Goal: Task Accomplishment & Management: Manage account settings

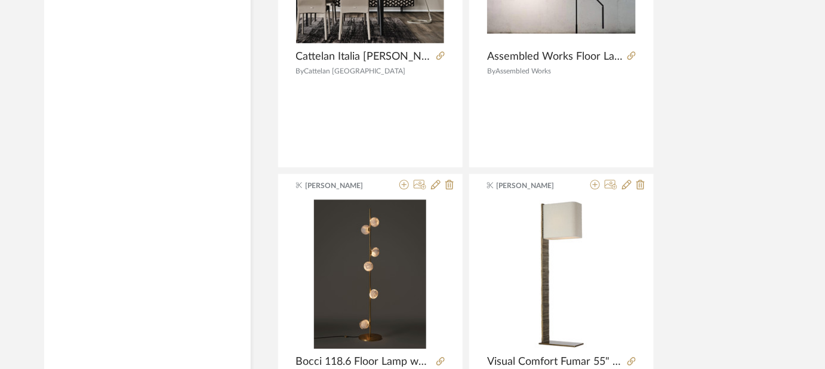
scroll to position [2658, 0]
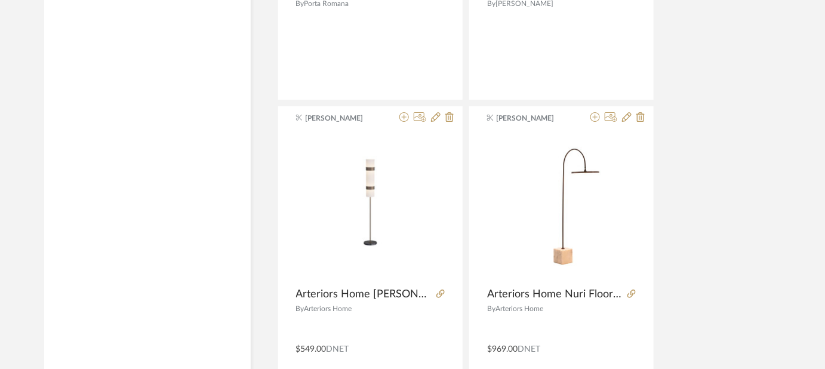
scroll to position [4606, 0]
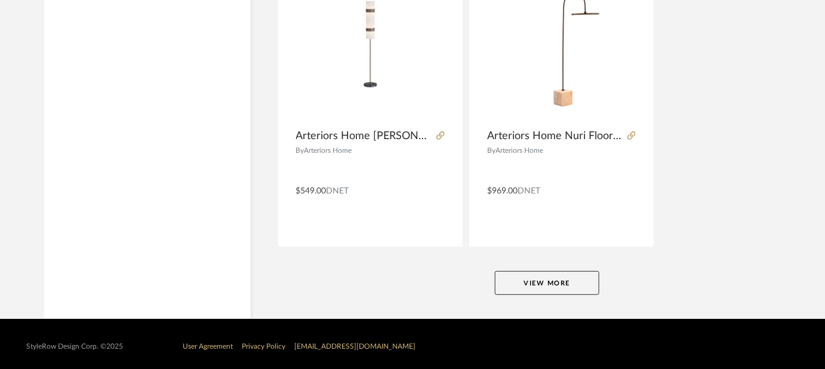
click at [534, 282] on button "View More" at bounding box center [547, 283] width 104 height 24
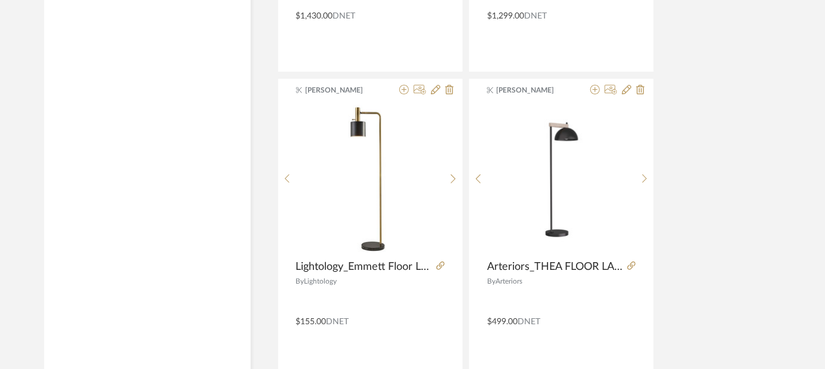
scroll to position [9180, 0]
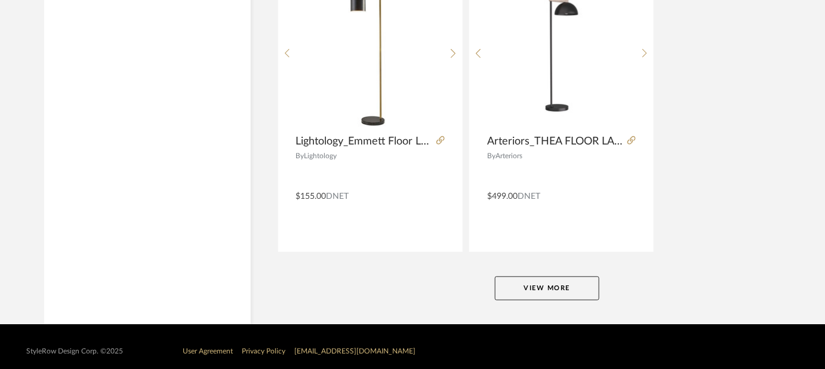
click at [559, 279] on button "View More" at bounding box center [547, 288] width 104 height 24
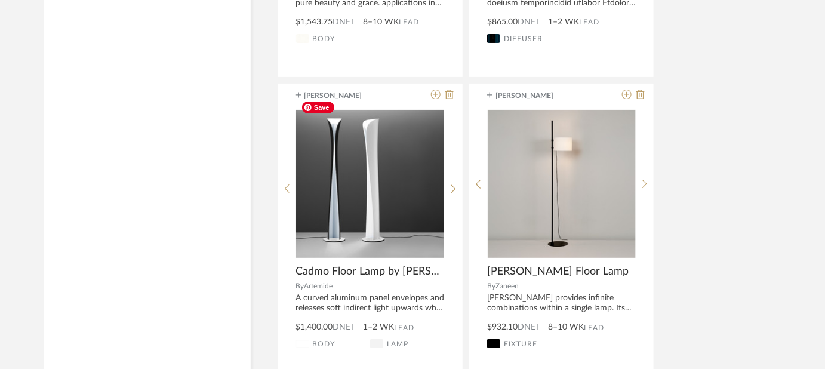
scroll to position [13683, 0]
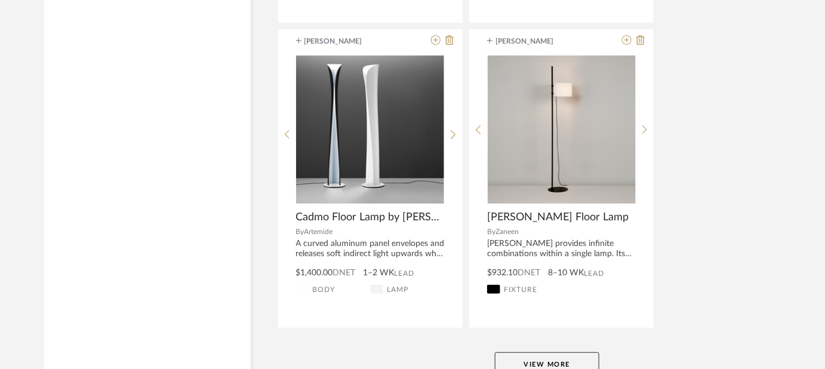
click at [540, 352] on button "View More" at bounding box center [547, 364] width 104 height 24
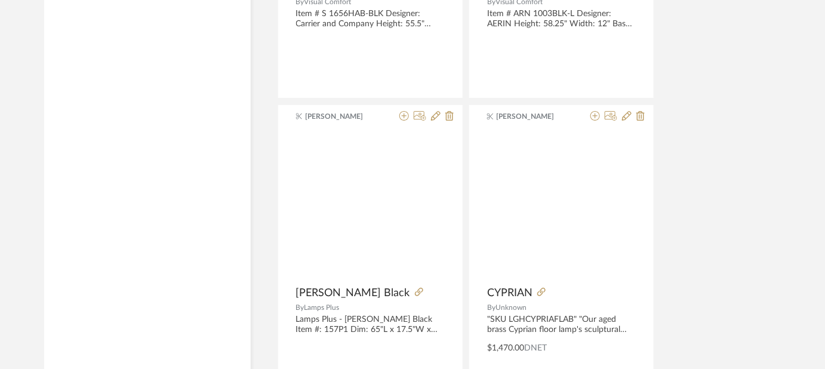
scroll to position [18328, 0]
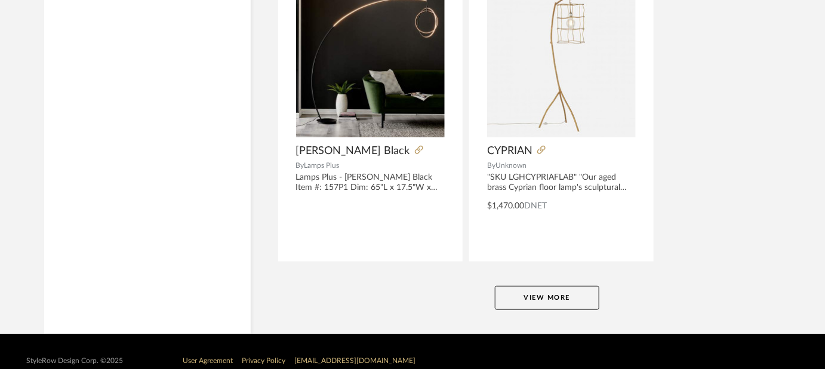
click at [565, 286] on button "View More" at bounding box center [547, 298] width 104 height 24
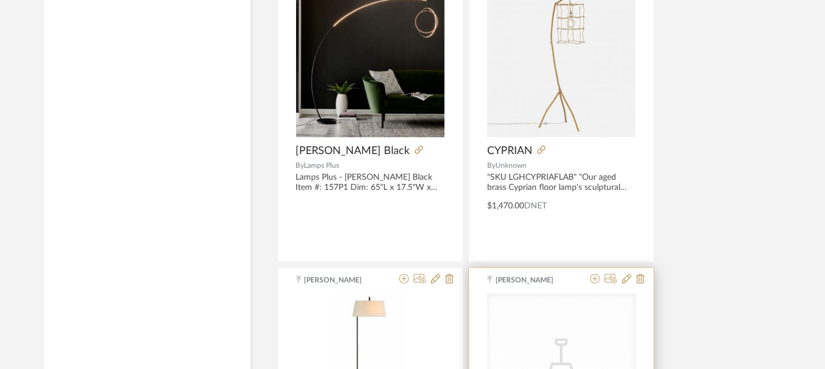
scroll to position [18545, 0]
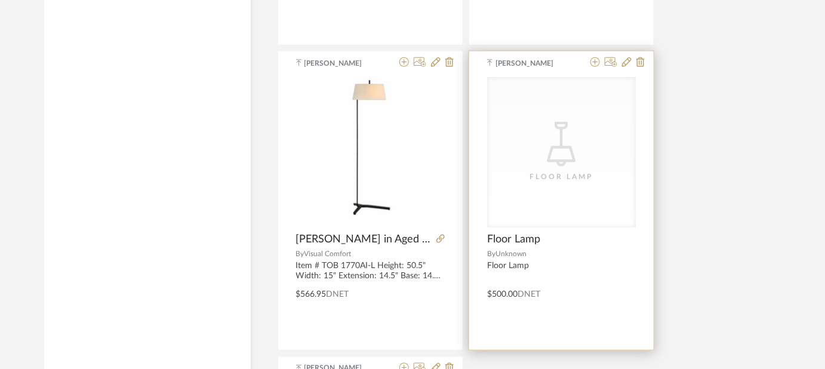
click at [519, 171] on div "Floor Lamp" at bounding box center [561, 177] width 119 height 12
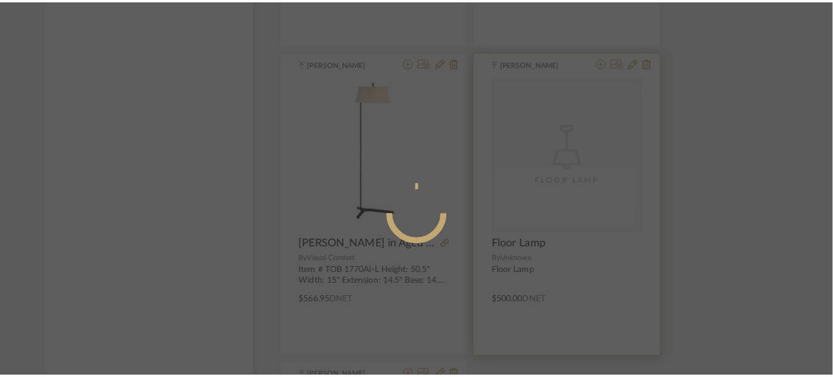
scroll to position [0, 0]
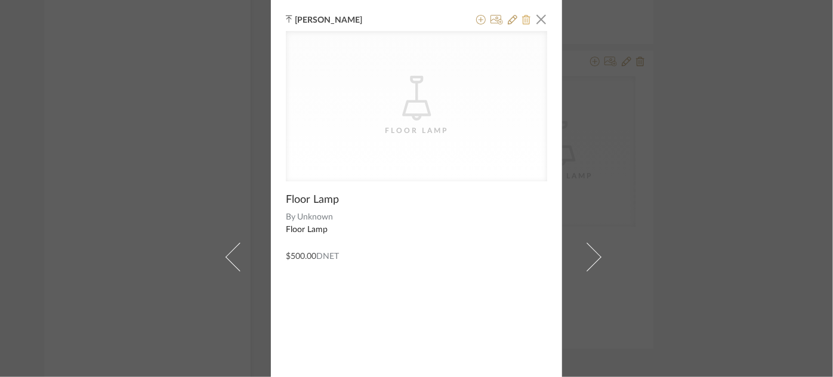
click at [523, 22] on icon at bounding box center [526, 20] width 8 height 10
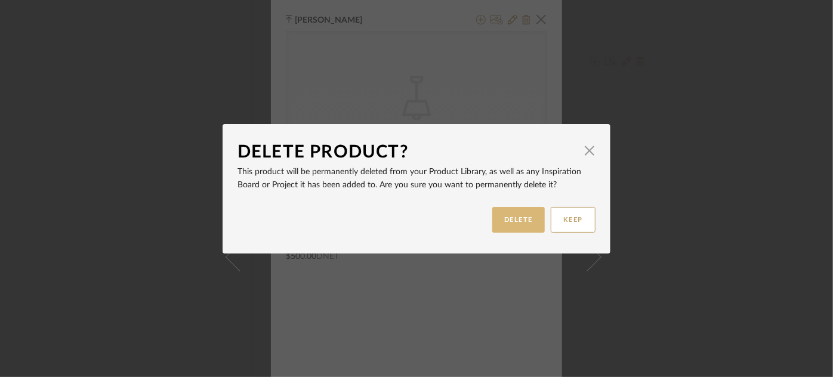
click at [512, 222] on button "DELETE" at bounding box center [518, 220] width 53 height 26
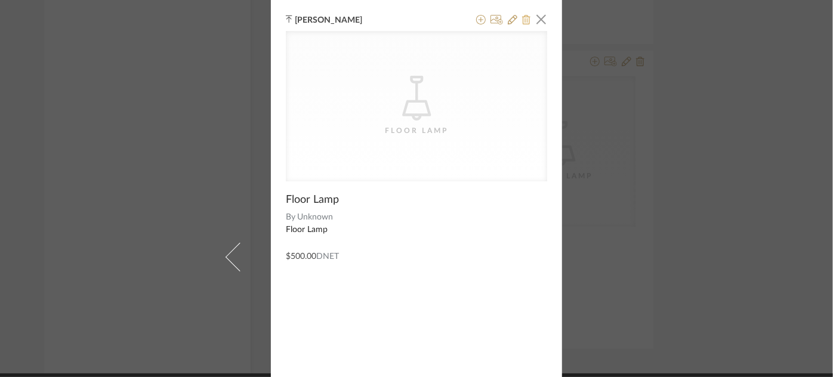
click at [523, 20] on icon at bounding box center [526, 20] width 8 height 10
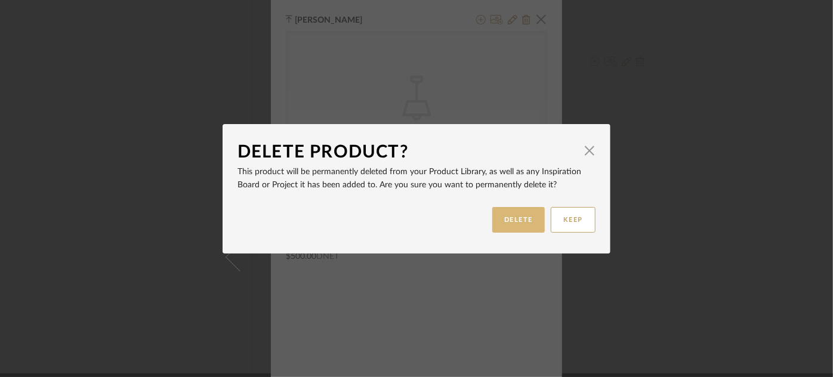
click at [505, 216] on button "DELETE" at bounding box center [518, 220] width 53 height 26
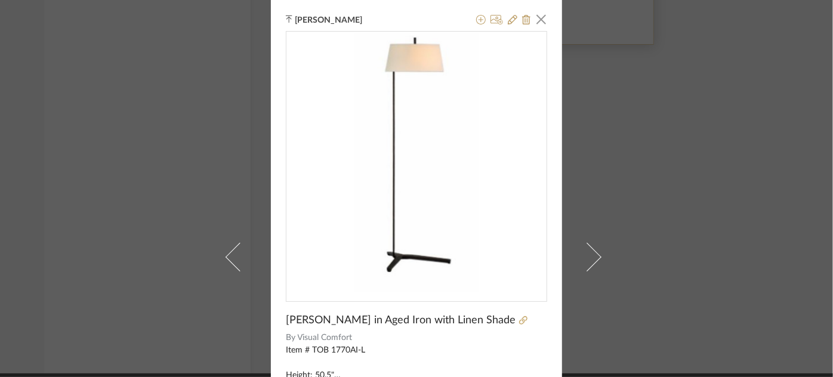
click at [535, 20] on span "button" at bounding box center [541, 19] width 24 height 24
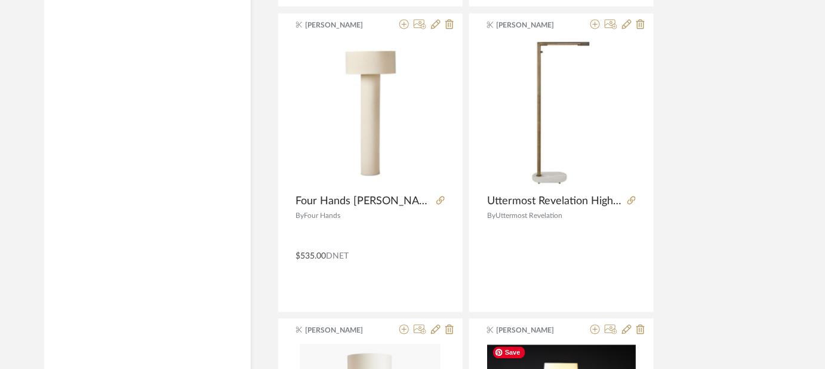
scroll to position [3571, 0]
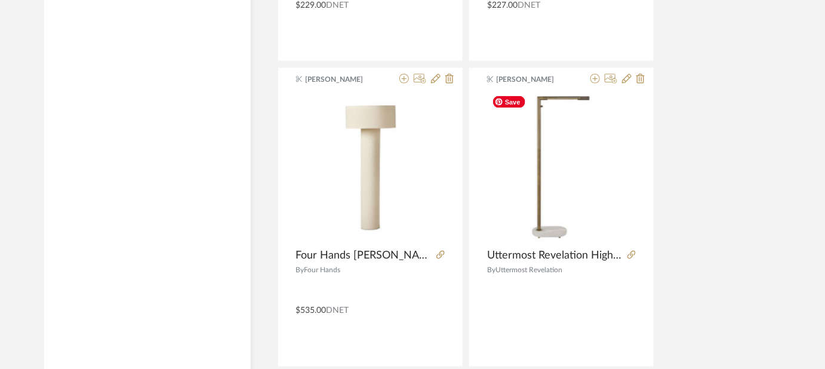
click at [0, 0] on img at bounding box center [0, 0] width 0 height 0
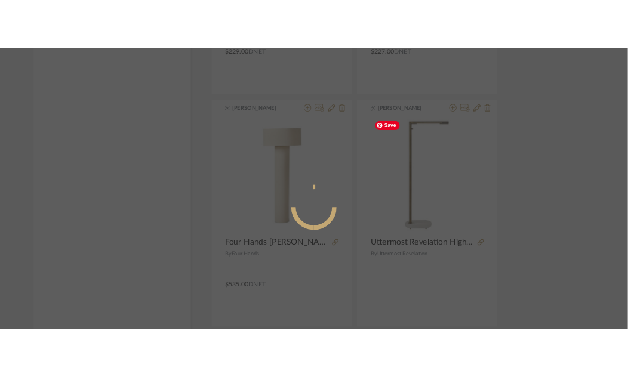
scroll to position [0, 0]
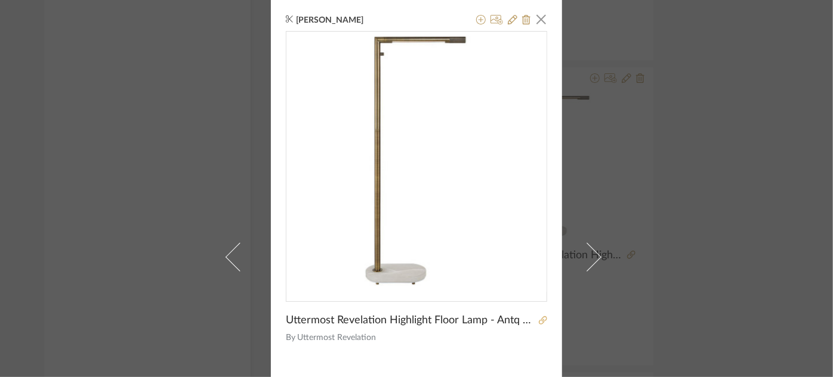
click at [535, 320] on link at bounding box center [541, 321] width 12 height 8
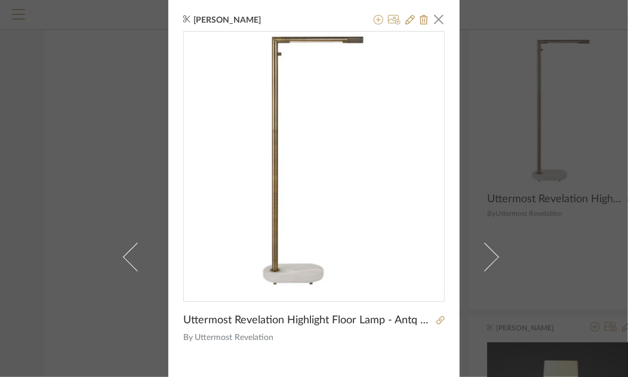
click at [434, 16] on span "button" at bounding box center [439, 19] width 24 height 24
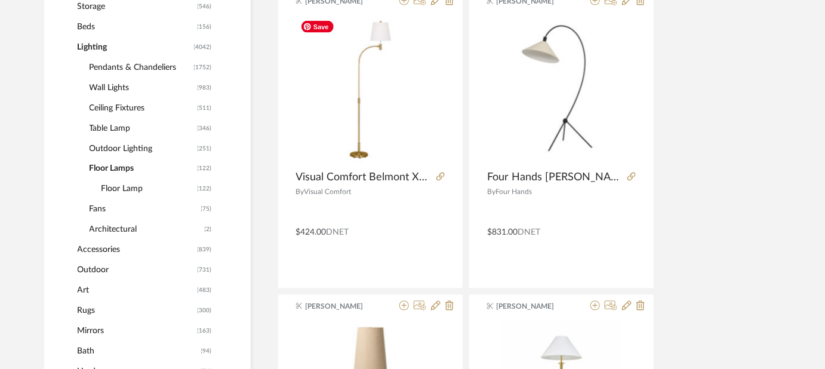
scroll to position [488, 0]
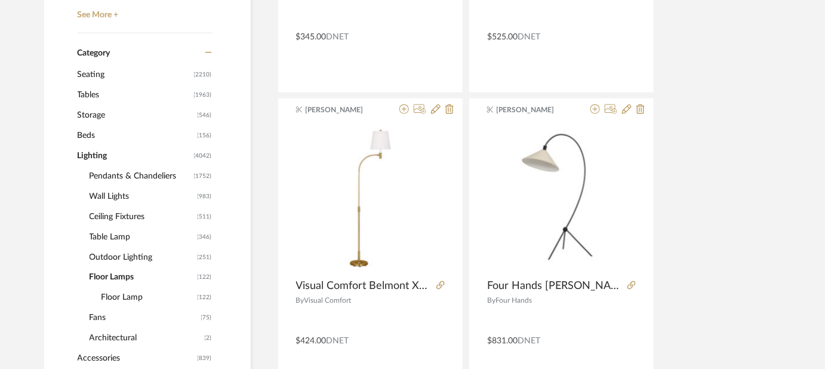
click at [110, 240] on span "Table Lamp" at bounding box center [142, 237] width 105 height 20
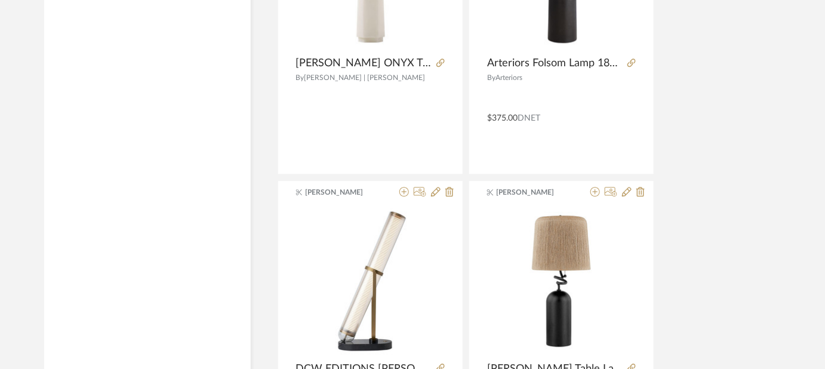
scroll to position [4123, 0]
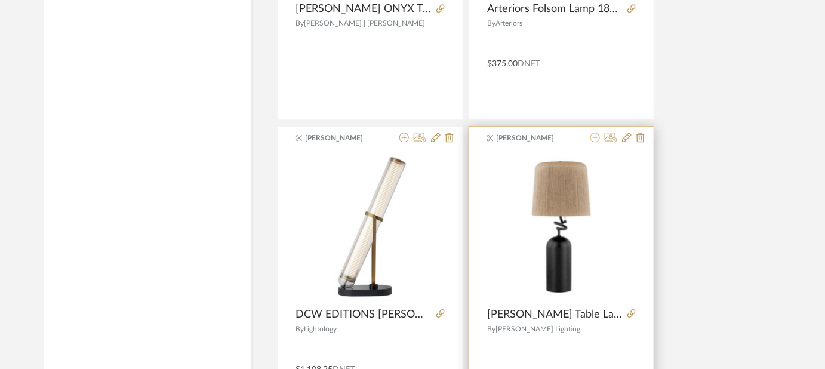
click at [595, 134] on icon at bounding box center [595, 137] width 10 height 10
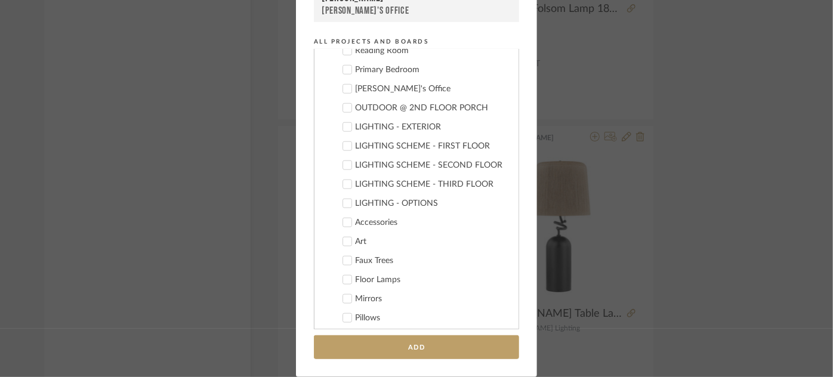
scroll to position [684, 0]
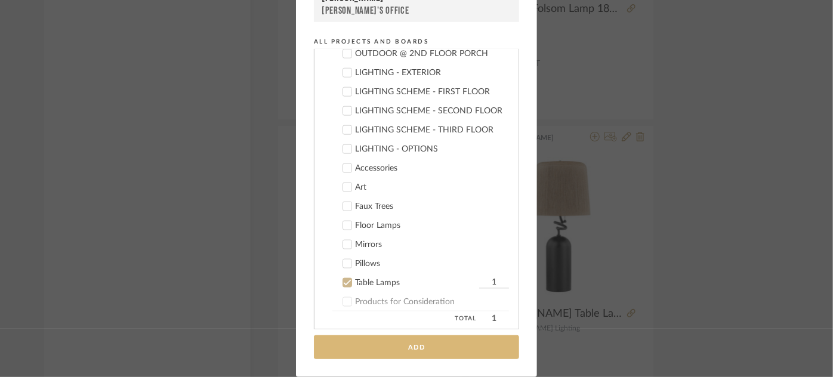
click at [440, 347] on button "Add" at bounding box center [416, 347] width 205 height 24
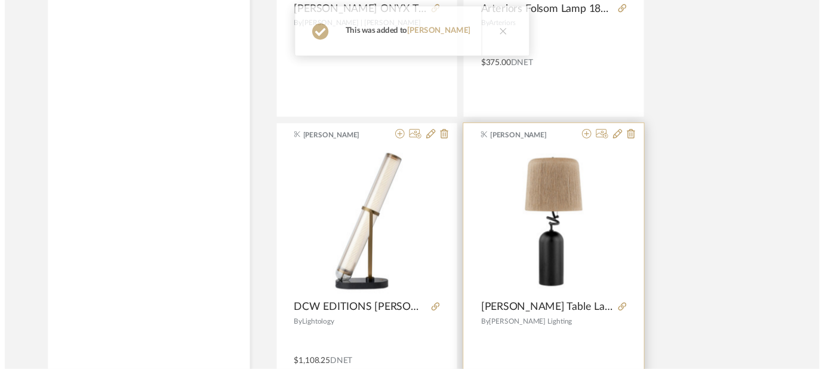
scroll to position [4123, 0]
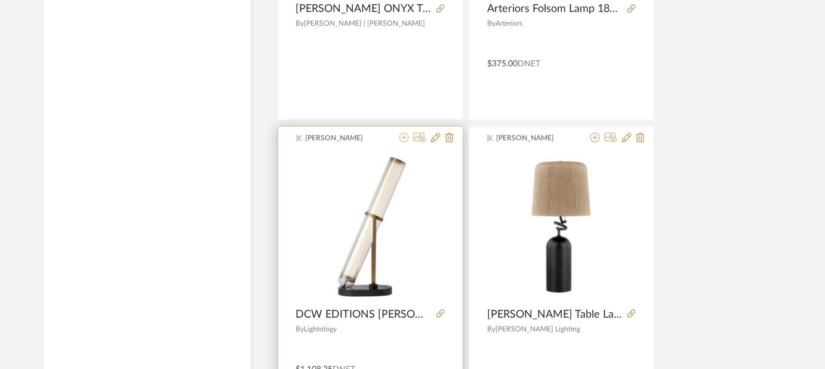
click at [402, 132] on icon at bounding box center [404, 137] width 10 height 10
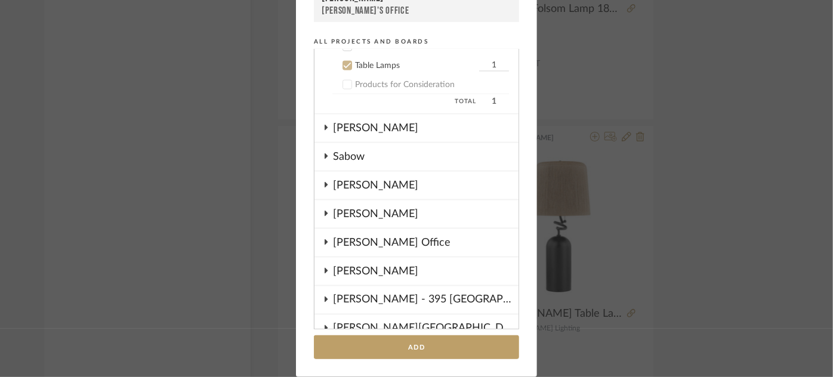
scroll to position [847, 0]
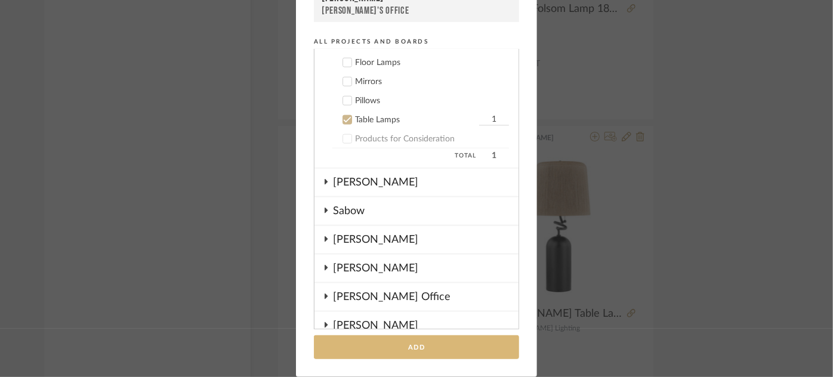
click at [428, 345] on button "Add" at bounding box center [416, 347] width 205 height 24
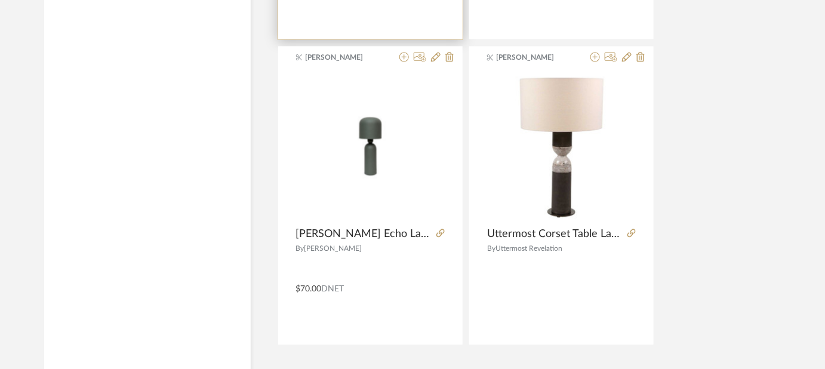
scroll to position [5521, 0]
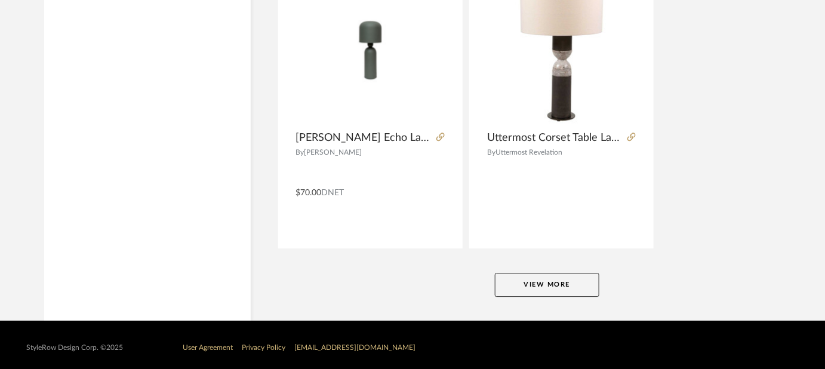
click at [544, 280] on button "View More" at bounding box center [547, 285] width 104 height 24
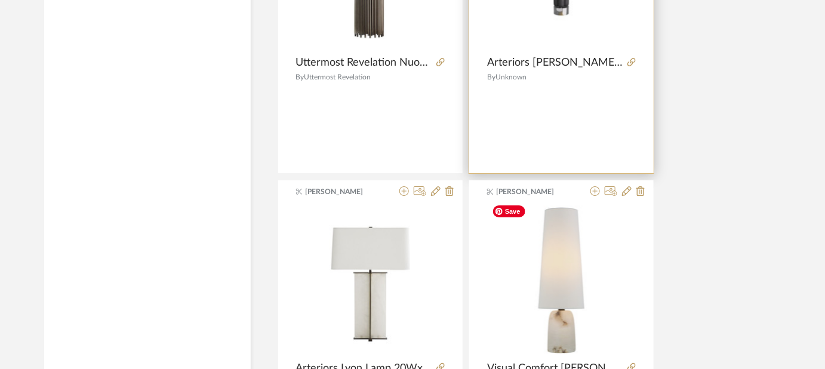
scroll to position [5955, 0]
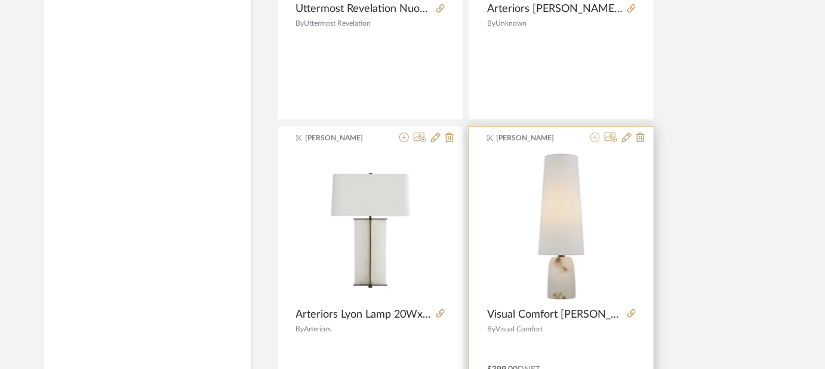
click at [594, 132] on icon at bounding box center [595, 137] width 10 height 10
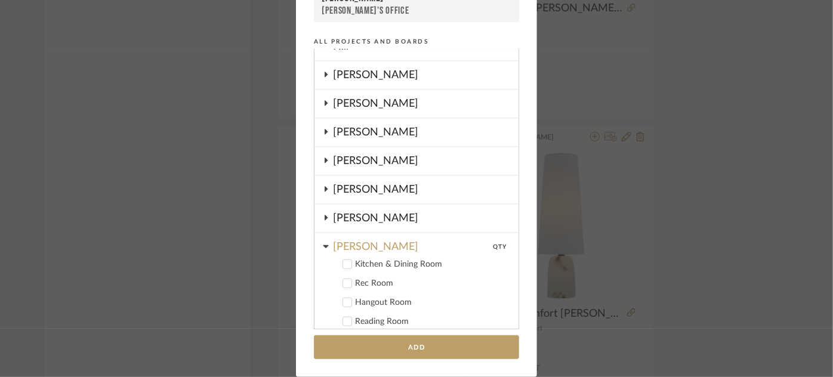
scroll to position [522, 0]
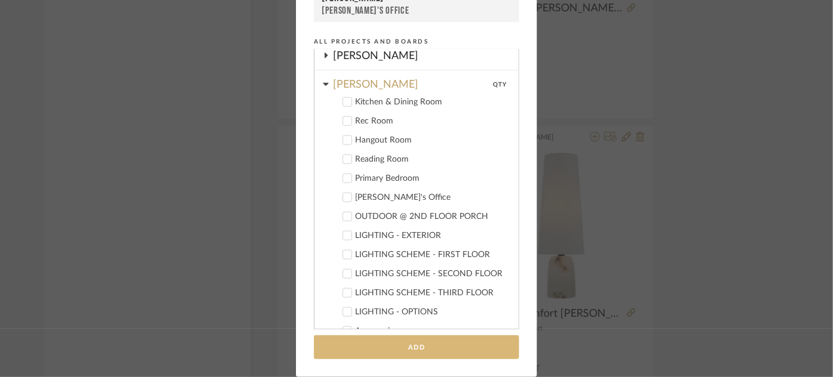
click at [458, 347] on button "Add" at bounding box center [416, 347] width 205 height 24
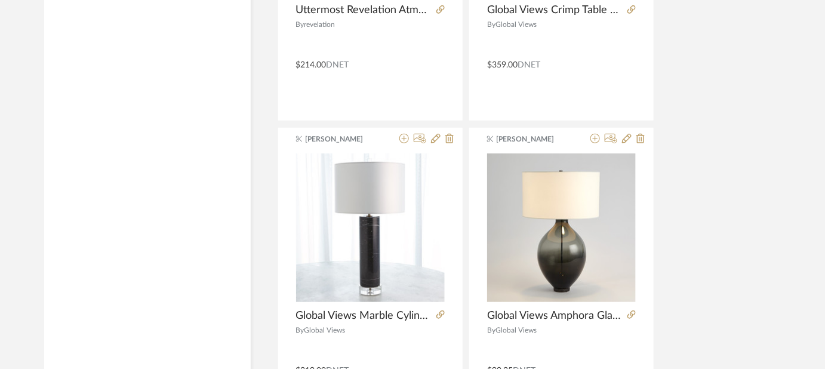
scroll to position [11010, 0]
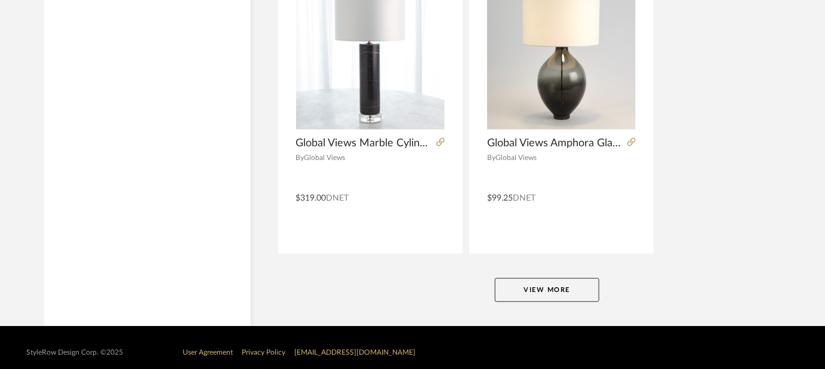
click at [498, 283] on button "View More" at bounding box center [547, 290] width 104 height 24
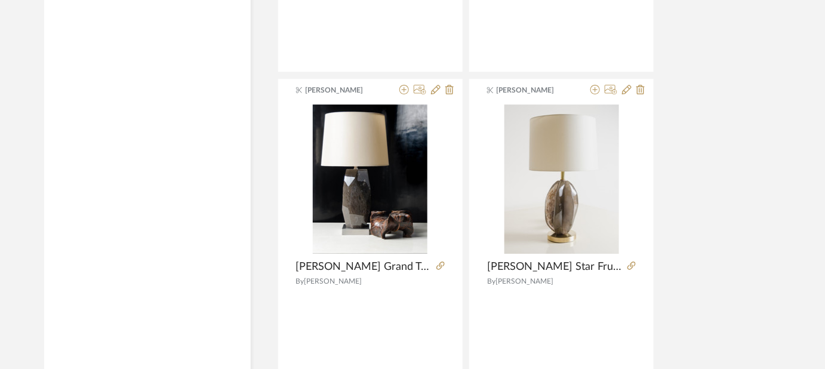
scroll to position [16498, 0]
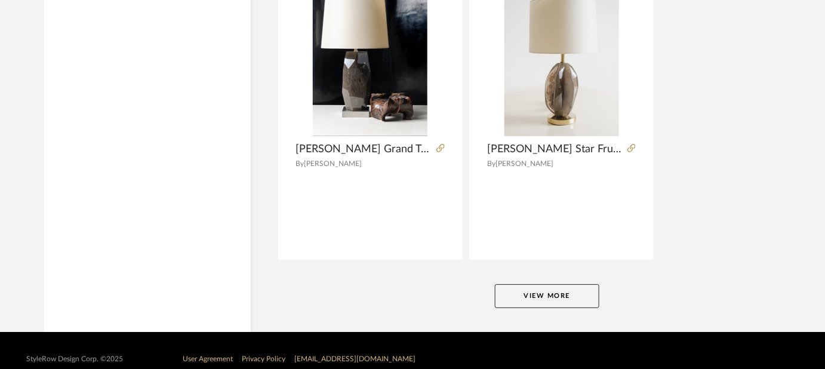
click at [522, 284] on button "View More" at bounding box center [547, 296] width 104 height 24
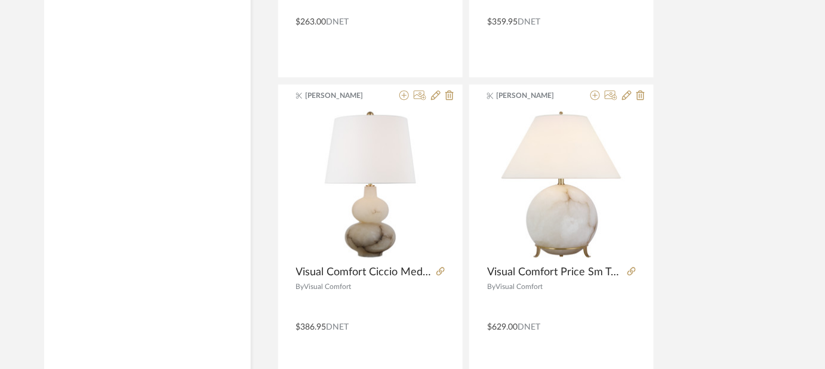
scroll to position [21987, 0]
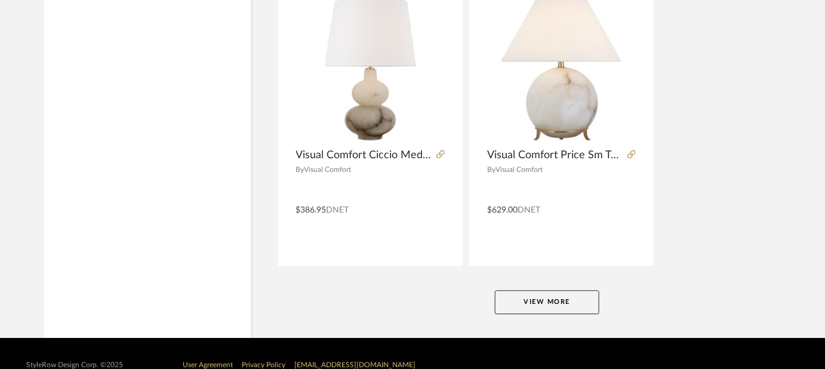
click at [556, 290] on button "View More" at bounding box center [547, 302] width 104 height 24
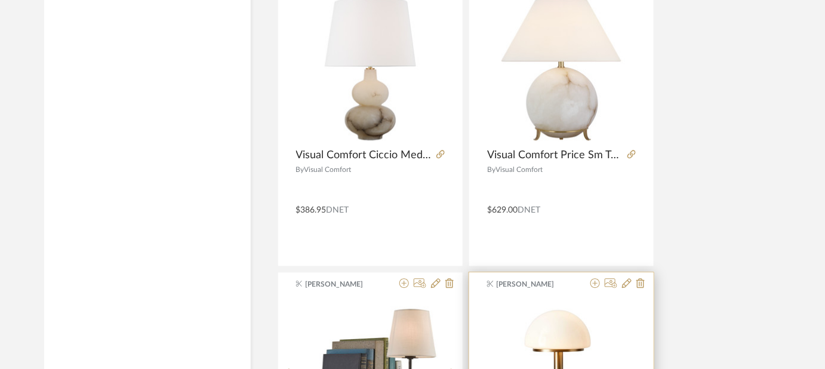
scroll to position [22150, 0]
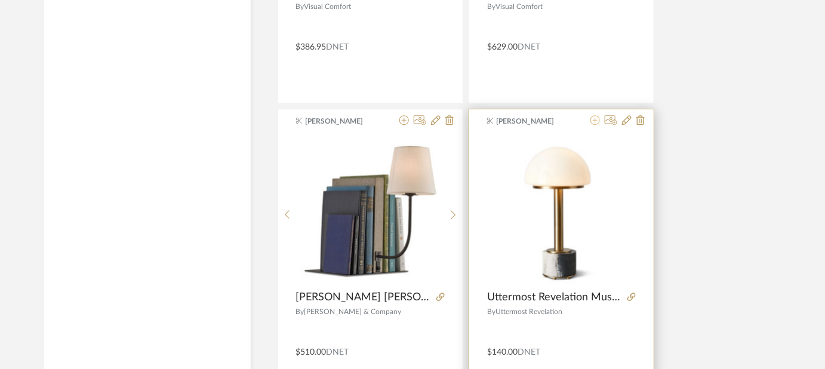
click at [594, 115] on icon at bounding box center [595, 120] width 10 height 10
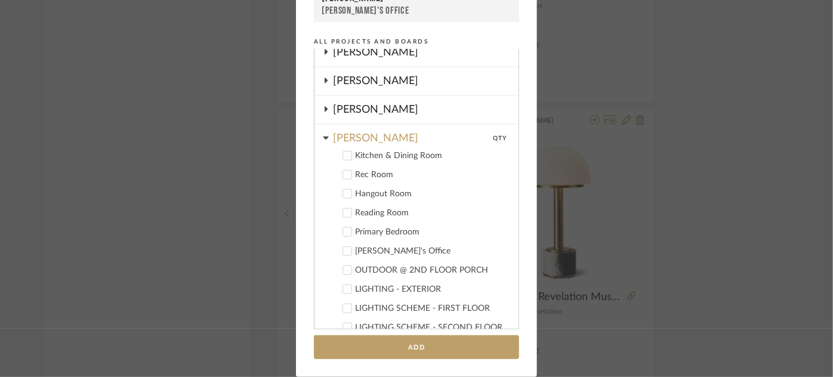
scroll to position [630, 0]
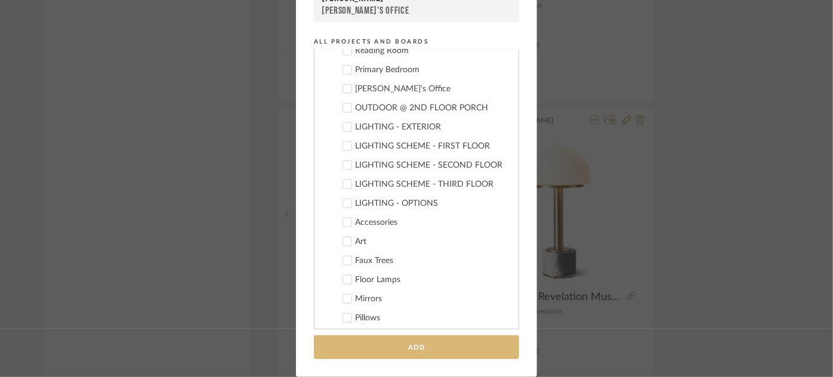
click at [417, 348] on button "Add" at bounding box center [416, 347] width 205 height 24
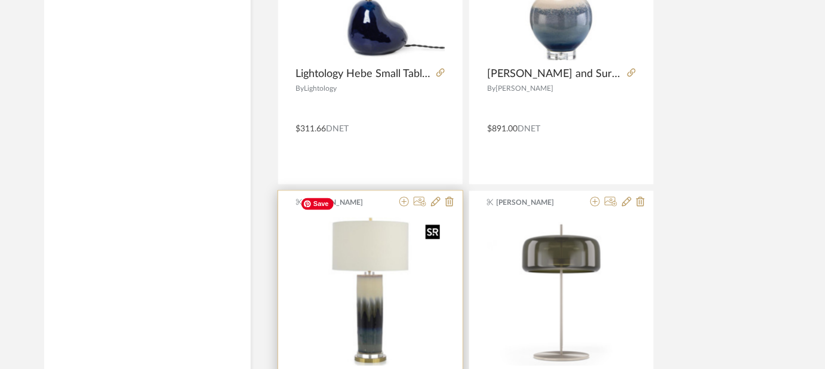
scroll to position [23398, 0]
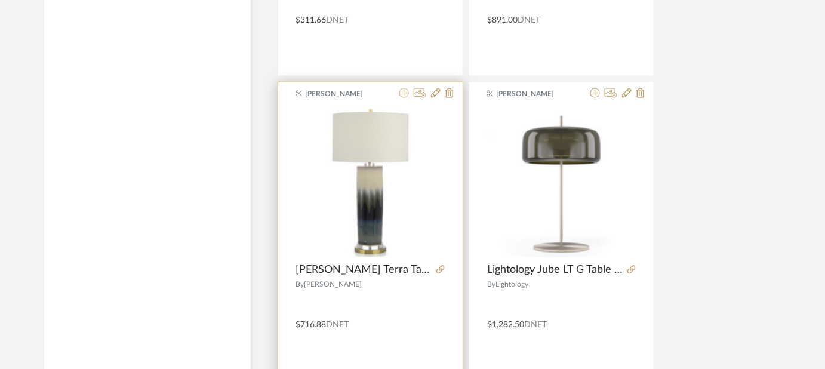
click at [403, 88] on icon at bounding box center [404, 93] width 10 height 10
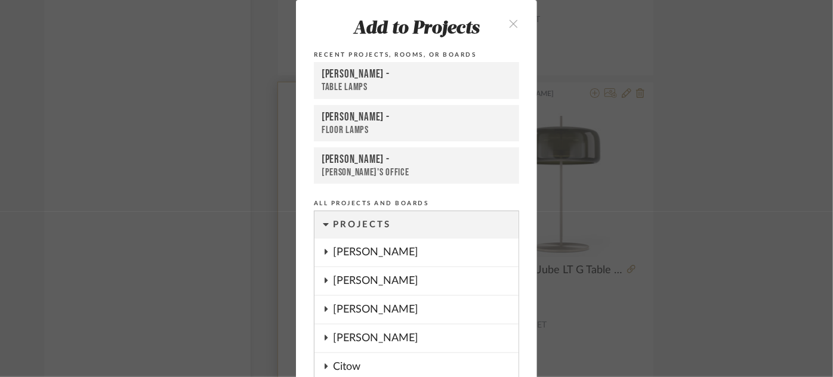
scroll to position [162, 0]
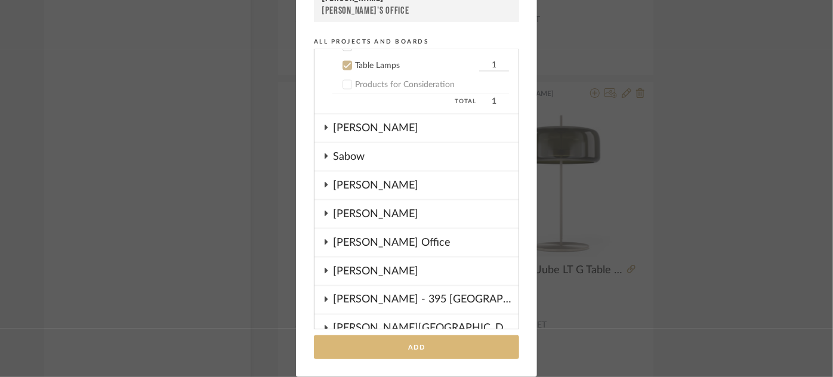
click at [402, 341] on button "Add" at bounding box center [416, 347] width 205 height 24
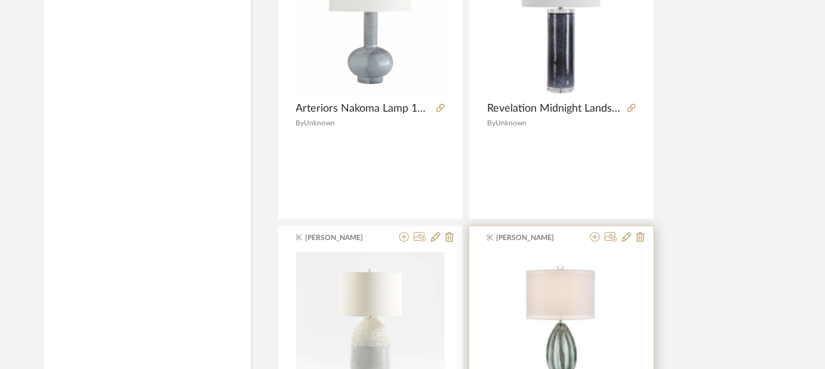
scroll to position [25839, 0]
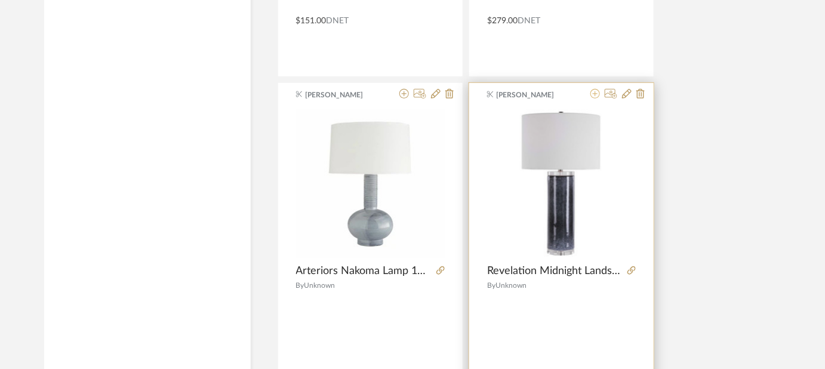
click at [592, 89] on icon at bounding box center [595, 94] width 10 height 10
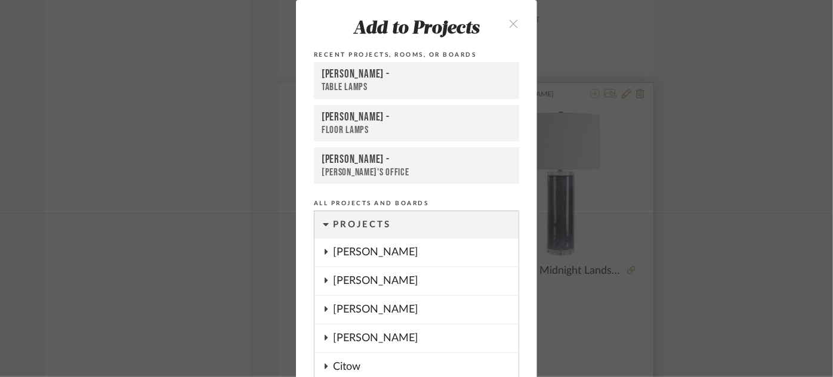
scroll to position [162, 0]
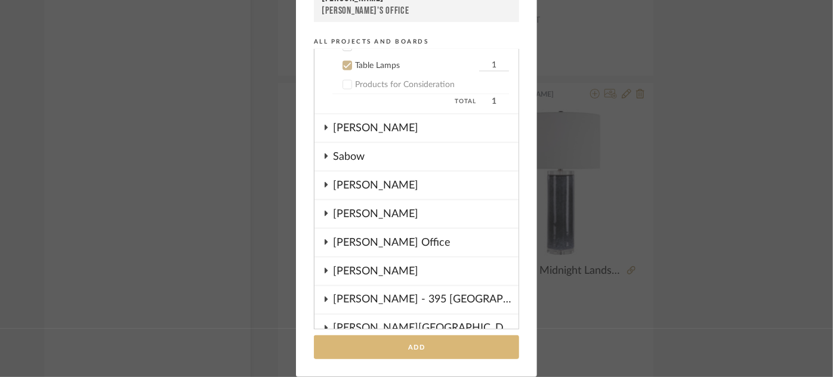
click at [414, 349] on button "Add" at bounding box center [416, 347] width 205 height 24
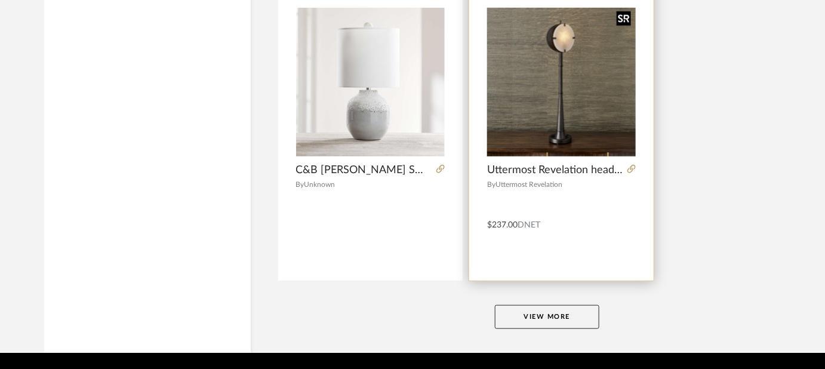
scroll to position [27475, 0]
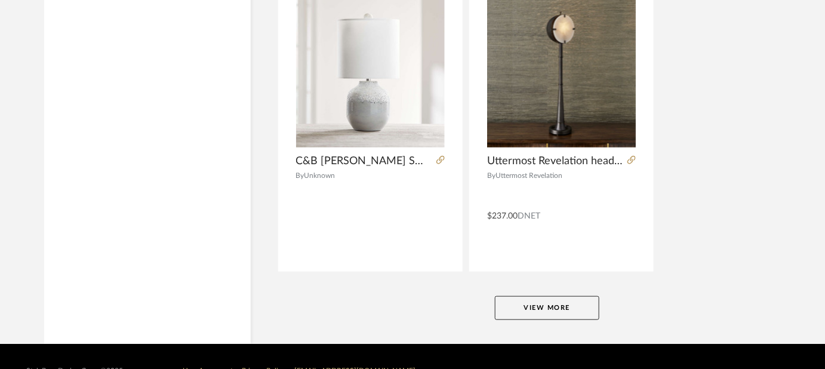
click at [521, 296] on button "View More" at bounding box center [547, 308] width 104 height 24
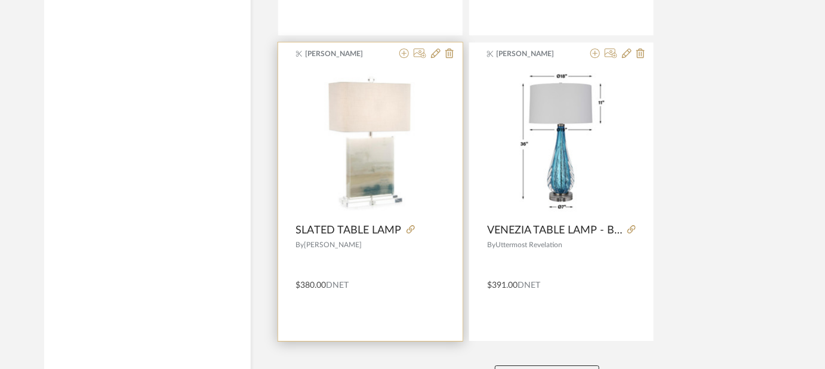
scroll to position [32955, 0]
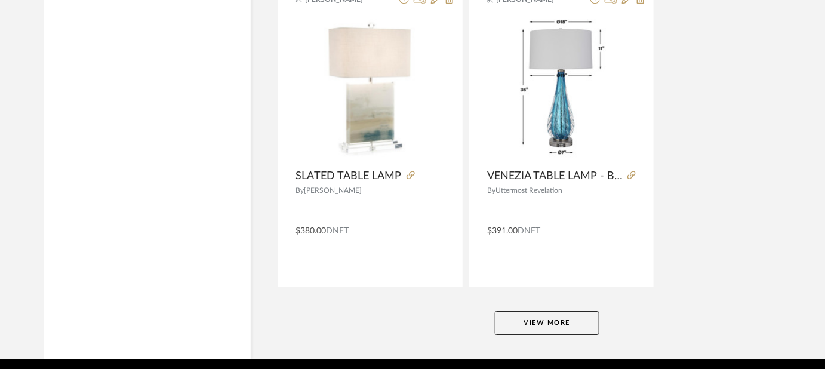
click at [528, 311] on button "View More" at bounding box center [547, 323] width 104 height 24
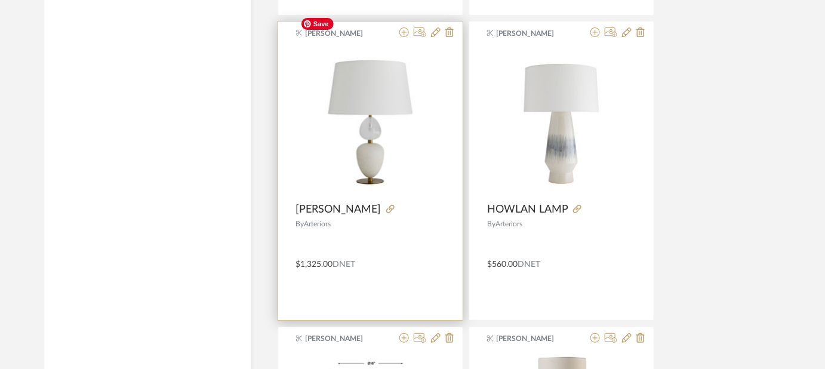
scroll to position [33172, 0]
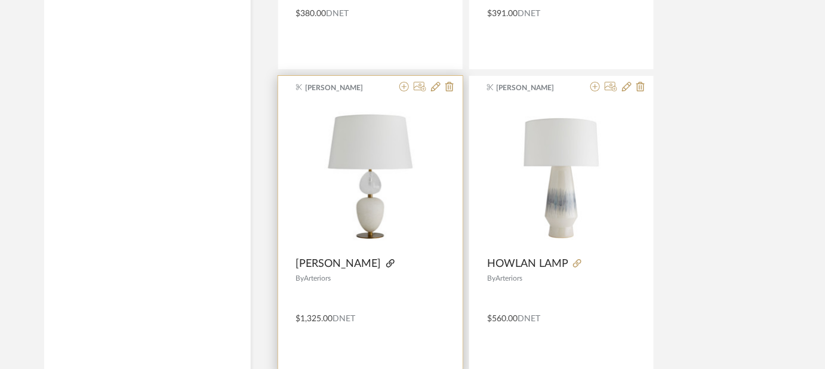
click at [386, 259] on icon at bounding box center [390, 263] width 8 height 8
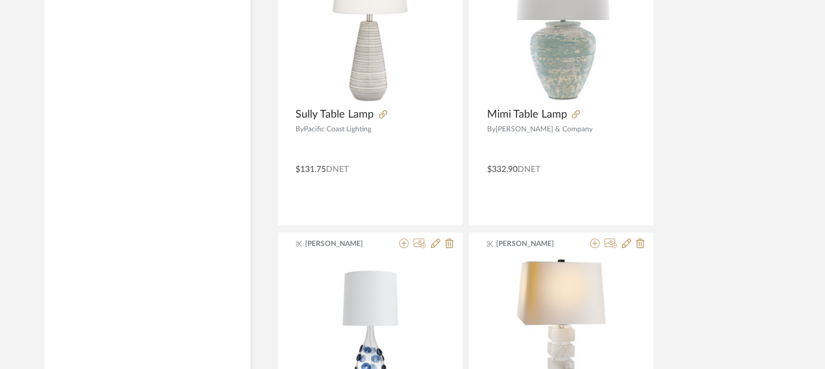
scroll to position [34040, 0]
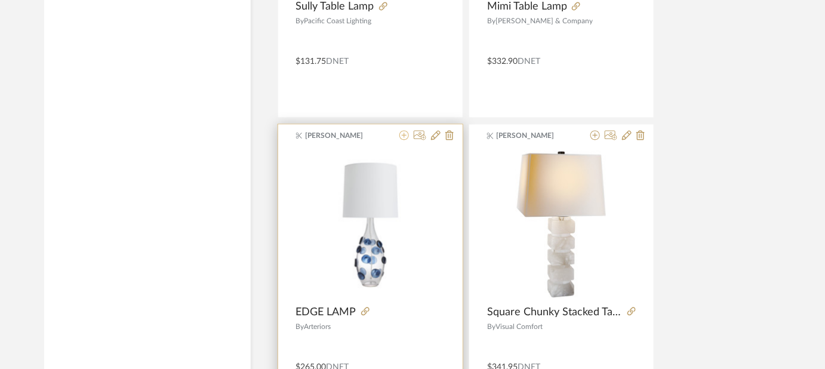
click at [402, 130] on icon at bounding box center [404, 135] width 10 height 10
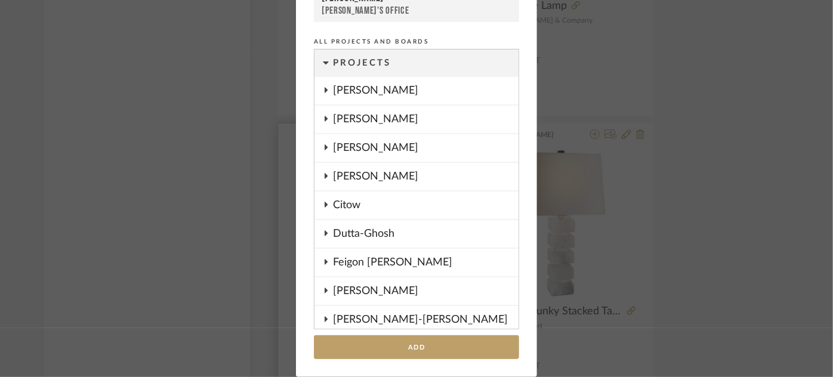
scroll to position [902, 0]
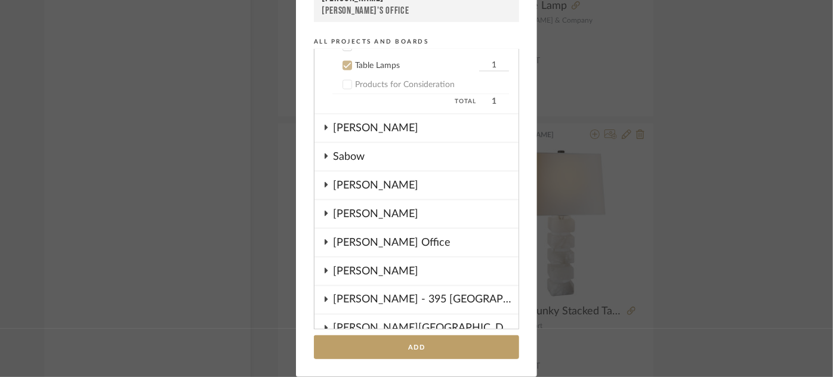
click at [87, 168] on div "Add to Projects Recent Projects, Rooms, or Boards Phelps - Table Lamps Phelps -…" at bounding box center [416, 188] width 833 height 377
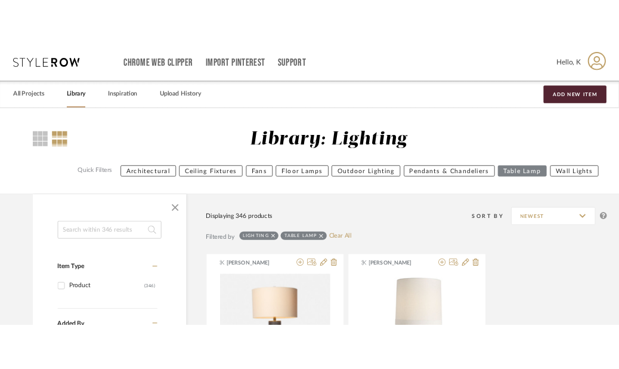
scroll to position [34040, 0]
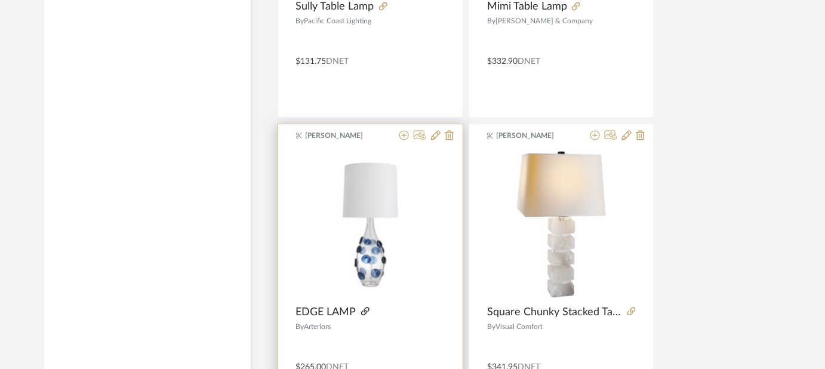
click at [362, 307] on icon at bounding box center [365, 311] width 8 height 8
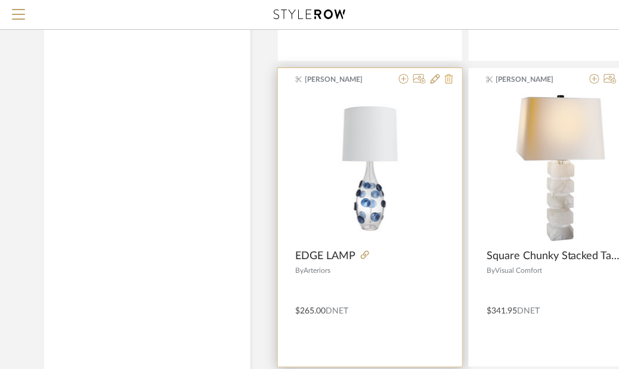
click at [447, 74] on icon at bounding box center [449, 79] width 8 height 10
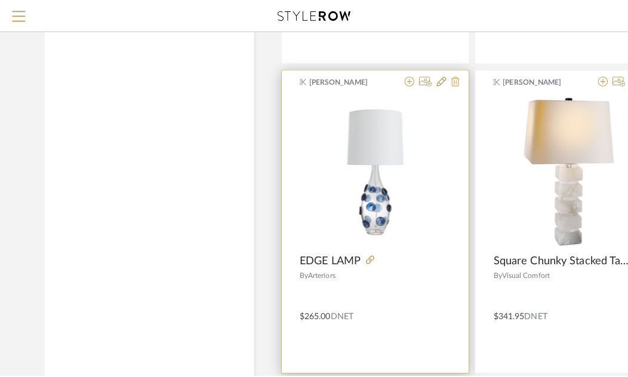
scroll to position [0, 0]
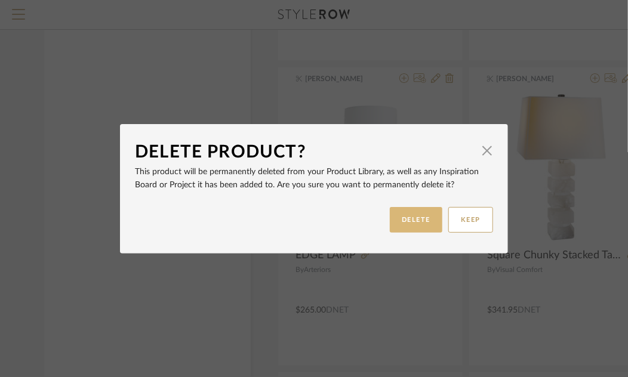
click at [402, 225] on button "DELETE" at bounding box center [416, 220] width 53 height 26
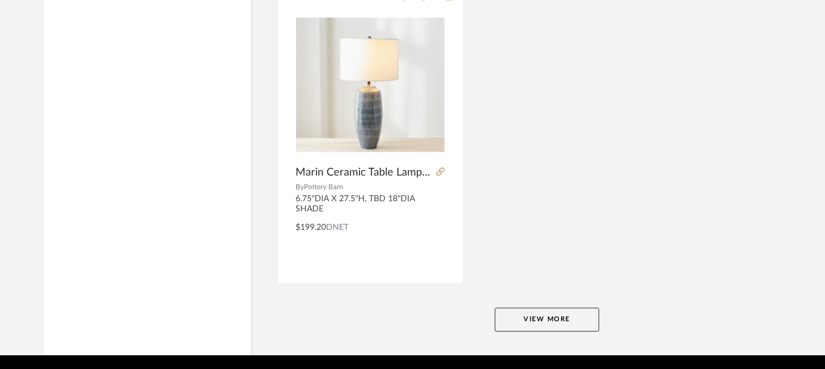
scroll to position [38399, 0]
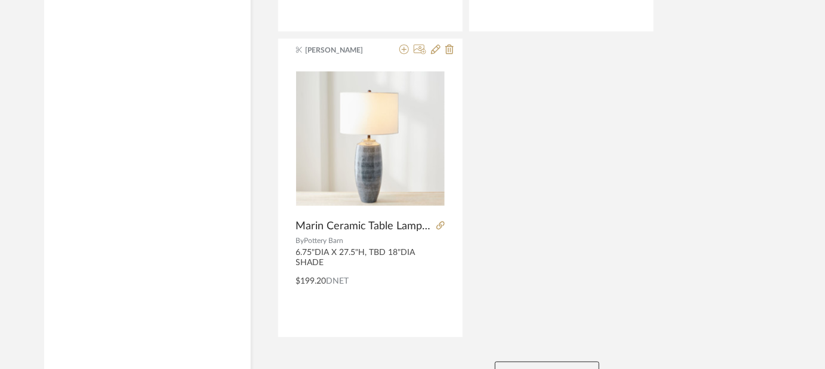
drag, startPoint x: 523, startPoint y: 332, endPoint x: 520, endPoint y: 326, distance: 6.1
click at [522, 362] on button "View More" at bounding box center [547, 374] width 104 height 24
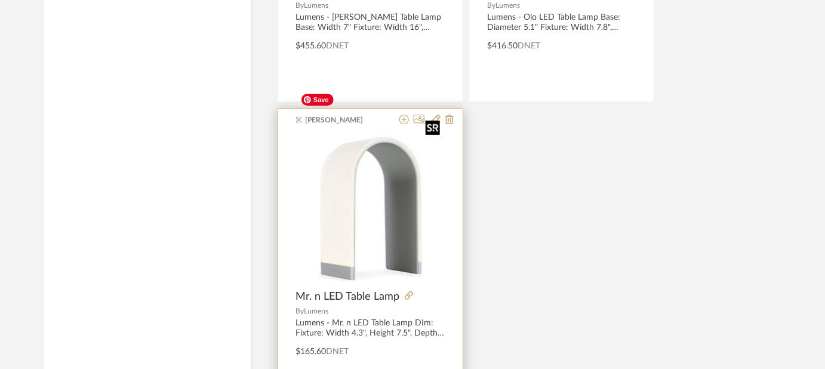
scroll to position [43942, 0]
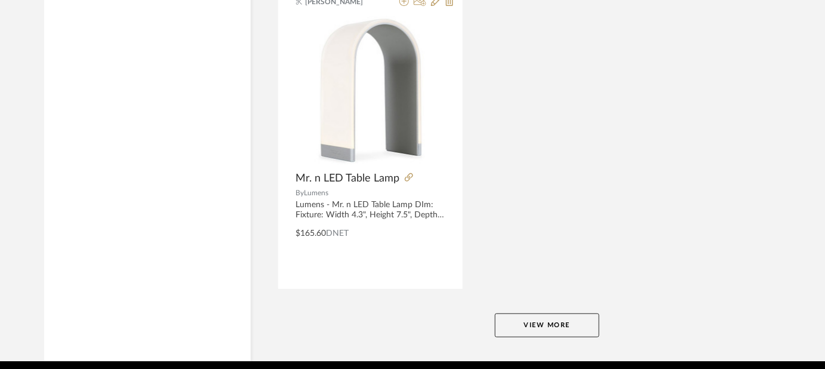
click at [550, 313] on button "View More" at bounding box center [547, 325] width 104 height 24
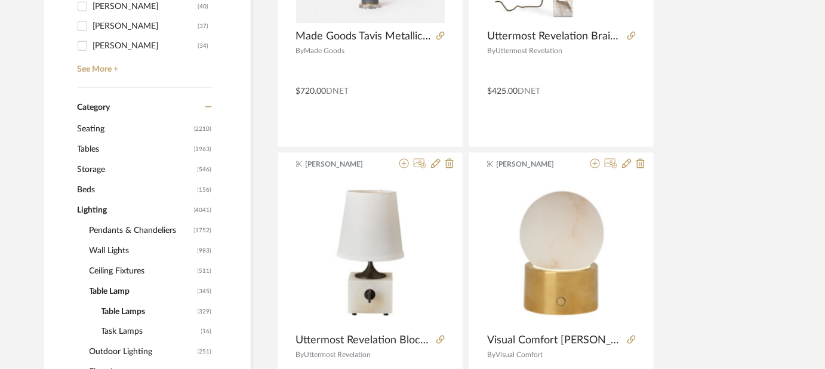
scroll to position [488, 0]
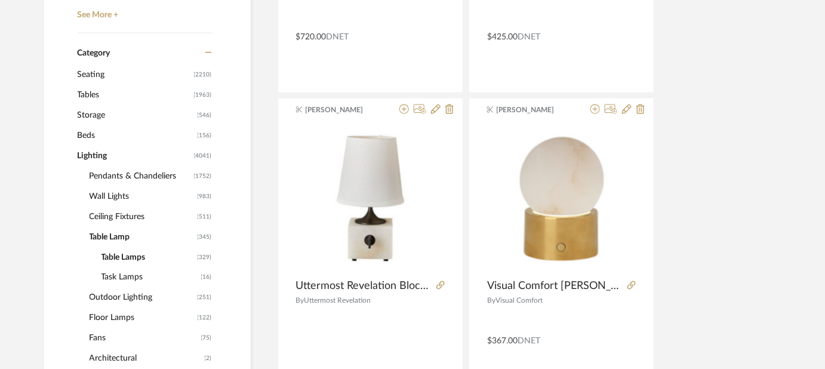
click at [107, 239] on span "Table Lamp" at bounding box center [142, 237] width 105 height 20
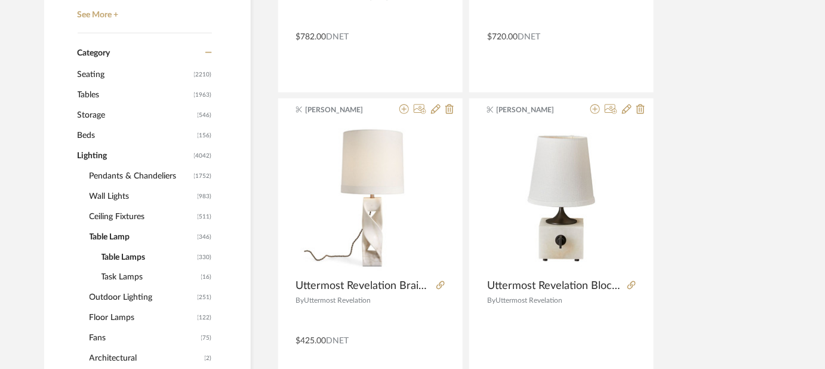
click at [107, 238] on span "Table Lamp" at bounding box center [142, 237] width 105 height 20
click at [91, 233] on span "Table Lamp" at bounding box center [142, 237] width 105 height 20
click at [84, 152] on span "Lighting" at bounding box center [134, 156] width 113 height 20
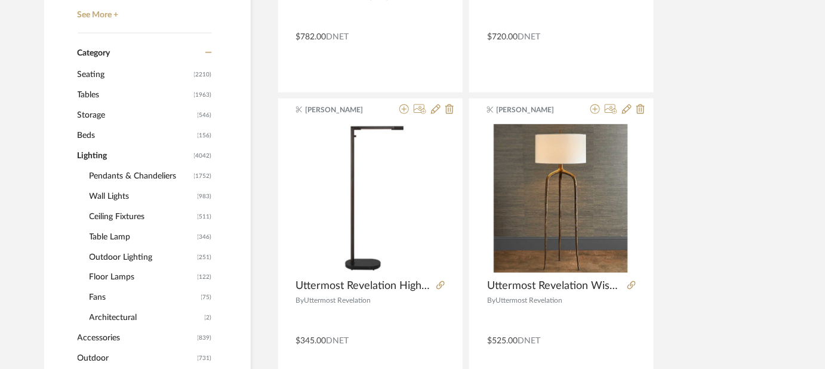
click at [80, 152] on span "Lighting" at bounding box center [134, 156] width 113 height 20
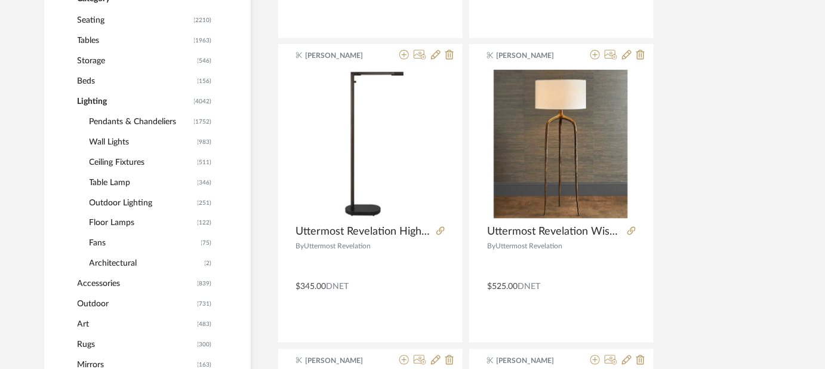
scroll to position [597, 0]
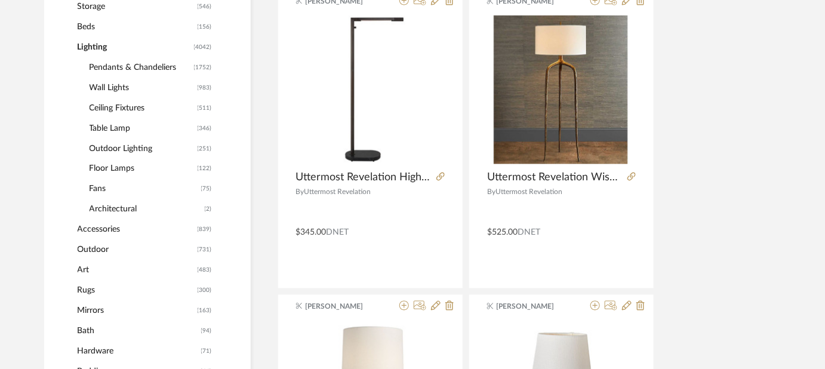
click at [89, 314] on span "Mirrors" at bounding box center [136, 311] width 117 height 20
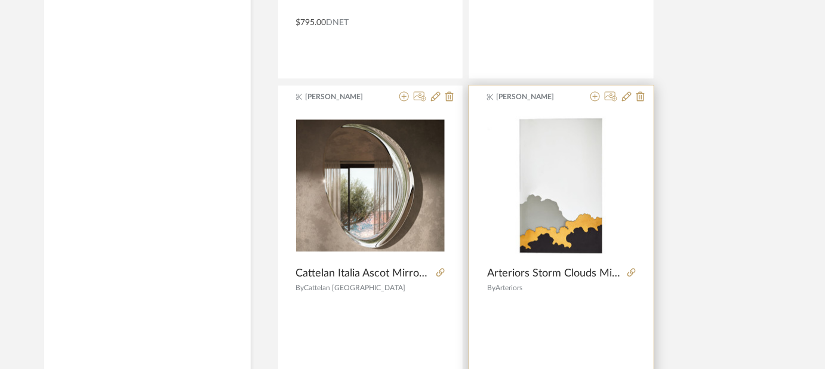
scroll to position [2387, 0]
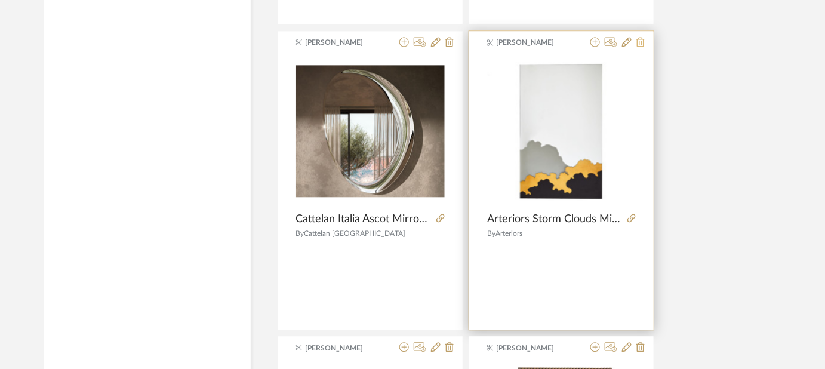
click at [639, 37] on icon at bounding box center [640, 42] width 8 height 10
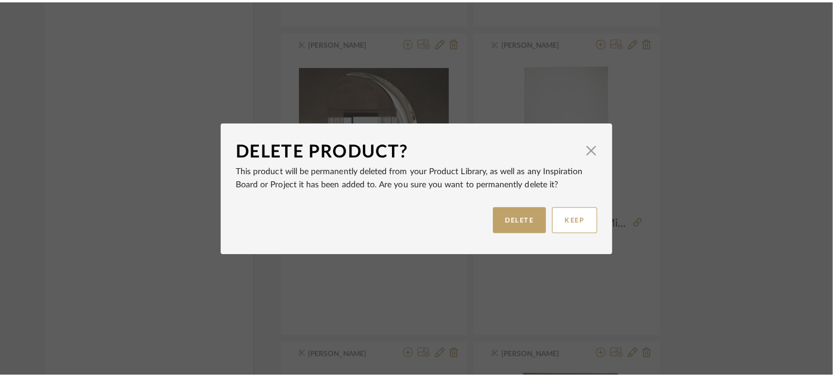
scroll to position [0, 0]
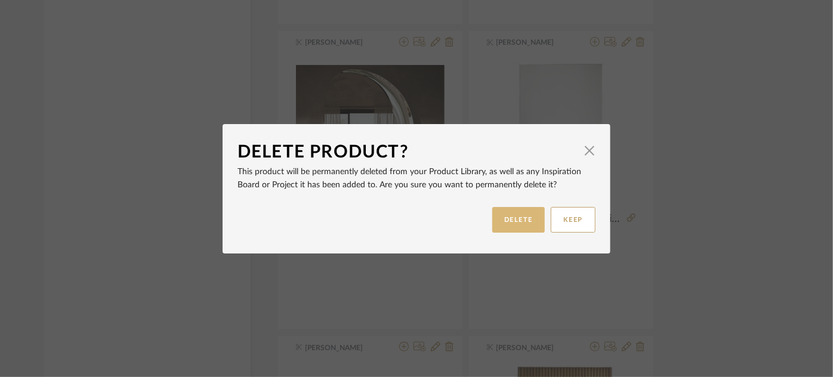
click at [528, 217] on button "DELETE" at bounding box center [518, 220] width 53 height 26
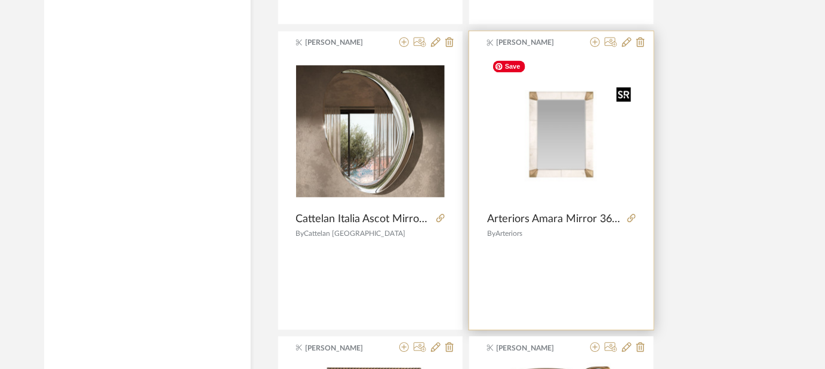
scroll to position [2441, 0]
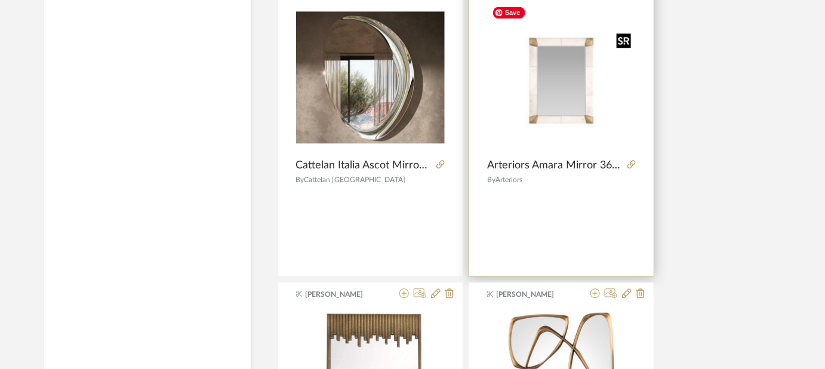
click at [578, 92] on img "0" at bounding box center [561, 77] width 149 height 149
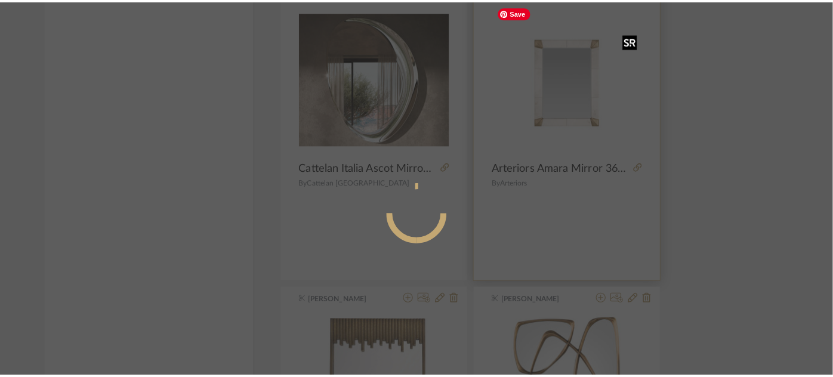
scroll to position [0, 0]
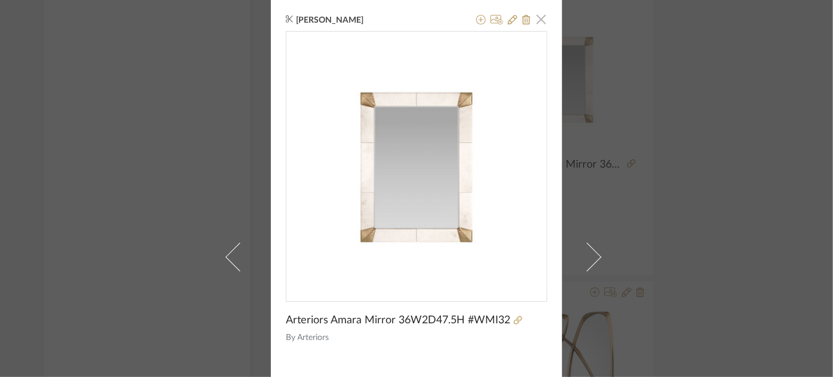
click at [537, 17] on span "button" at bounding box center [541, 19] width 24 height 24
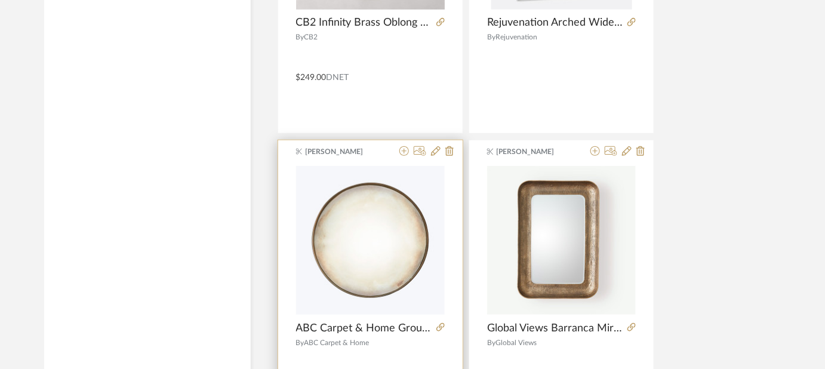
scroll to position [4774, 0]
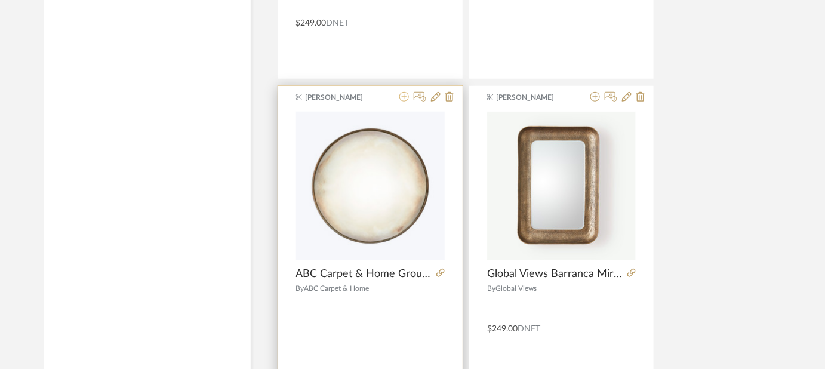
click at [402, 92] on icon at bounding box center [404, 97] width 10 height 10
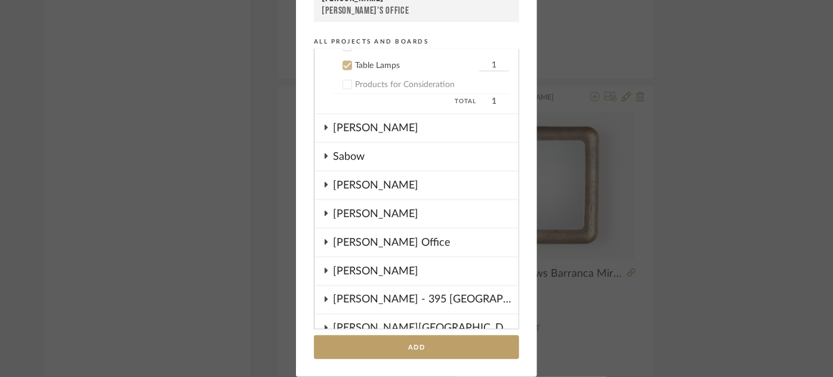
scroll to position [739, 0]
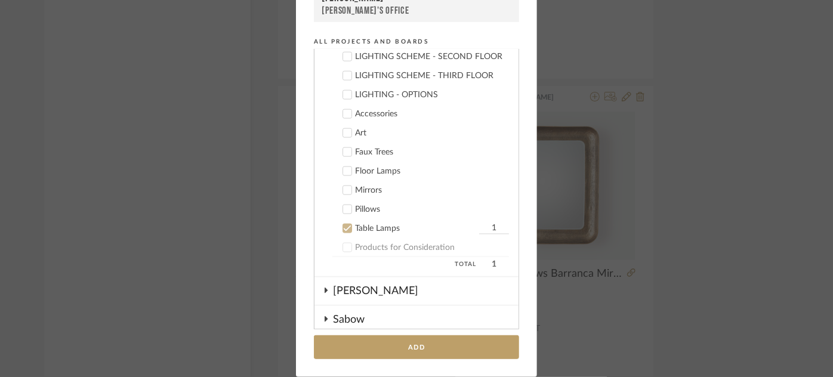
click at [358, 186] on div "Mirrors" at bounding box center [432, 191] width 154 height 10
click at [344, 224] on icon at bounding box center [347, 228] width 8 height 8
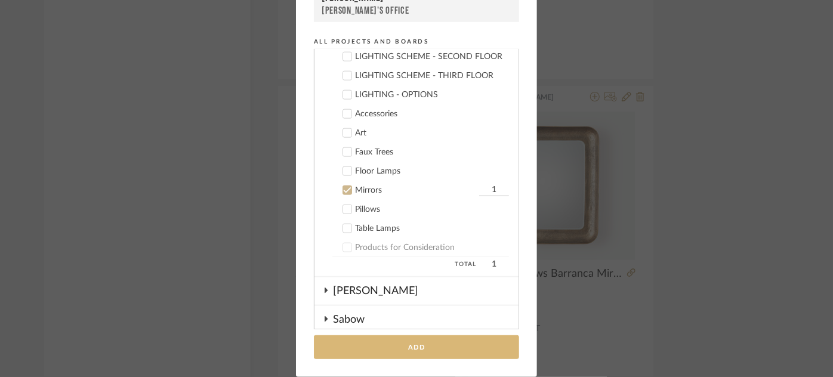
click at [374, 343] on button "Add" at bounding box center [416, 347] width 205 height 24
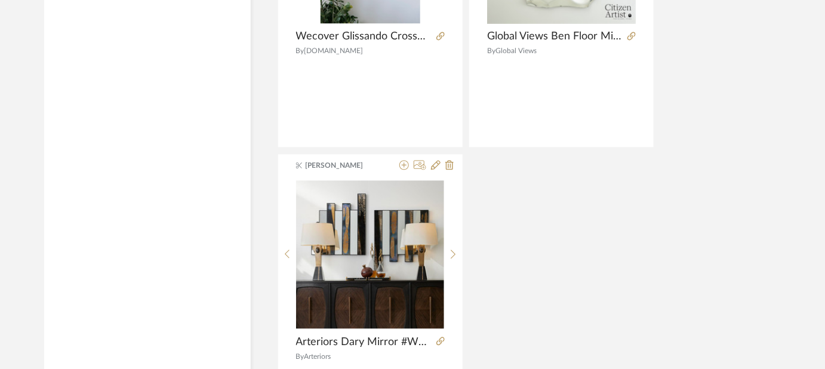
scroll to position [5479, 0]
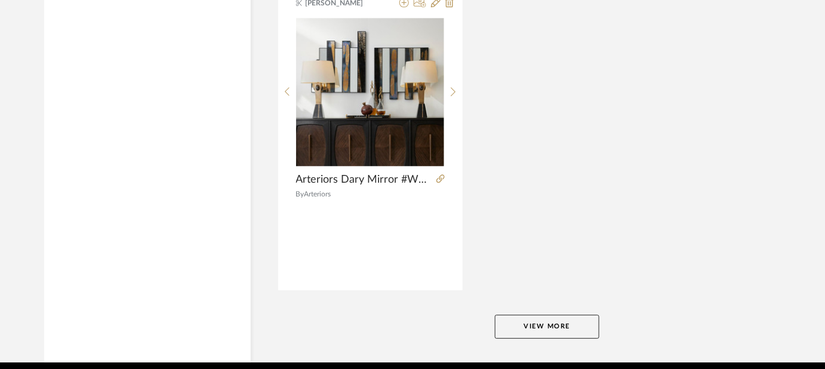
click at [554, 329] on button "View More" at bounding box center [547, 326] width 104 height 24
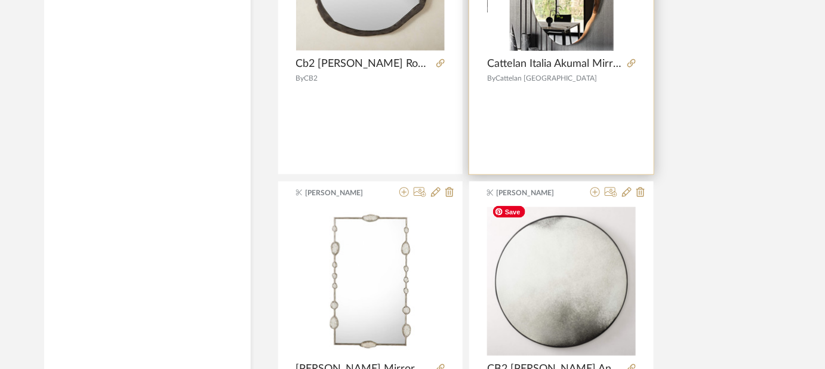
scroll to position [6618, 0]
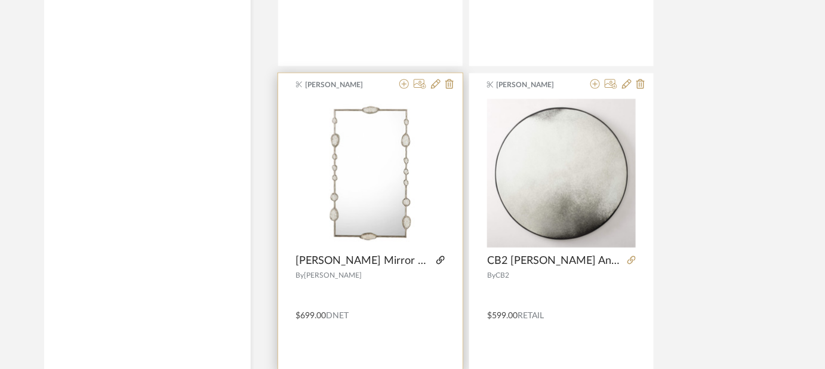
click at [439, 256] on icon at bounding box center [440, 260] width 8 height 8
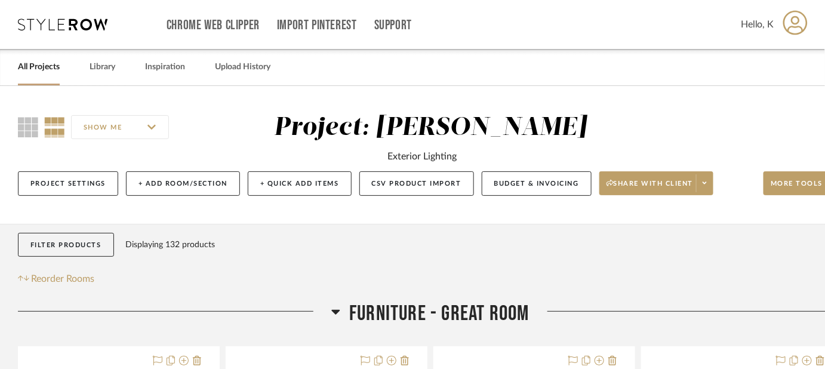
click at [47, 67] on link "All Projects" at bounding box center [39, 67] width 42 height 16
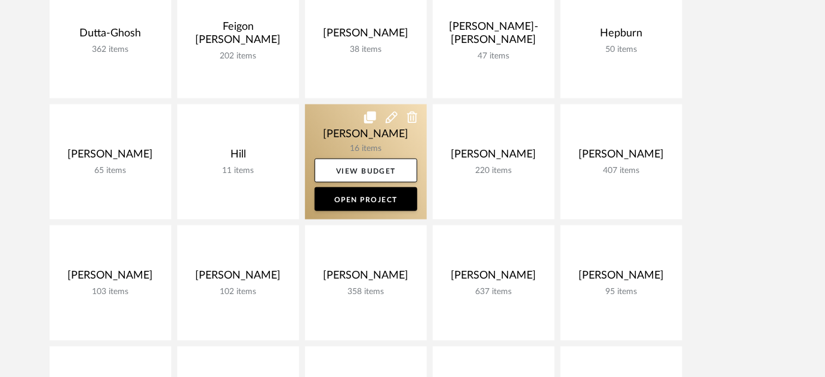
scroll to position [488, 0]
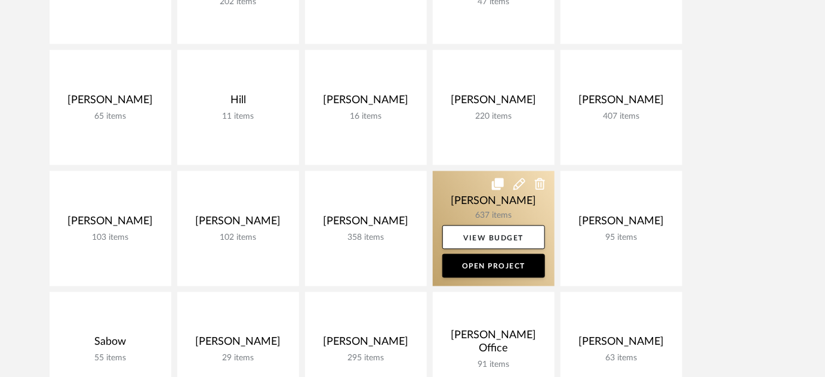
click at [498, 198] on link at bounding box center [494, 228] width 122 height 115
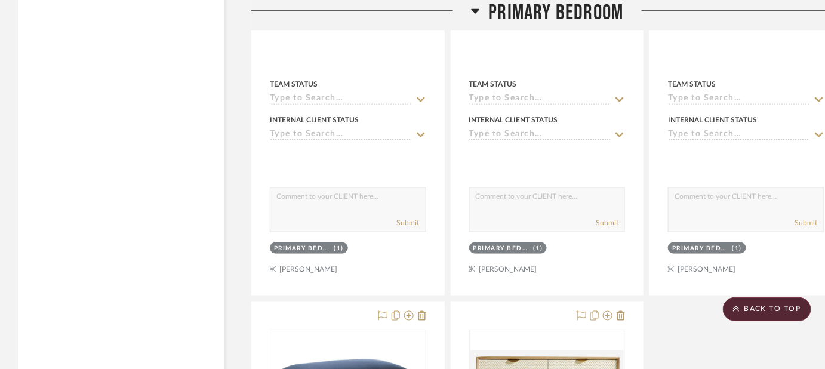
scroll to position [3581, 0]
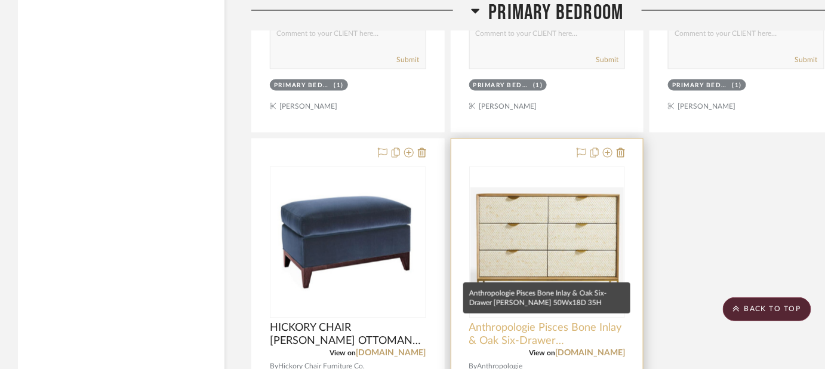
click at [563, 324] on span "Anthropologie Pisces Bone Inlay & Oak Six-Drawer Desser 50Wx18D 35H" at bounding box center [547, 335] width 156 height 26
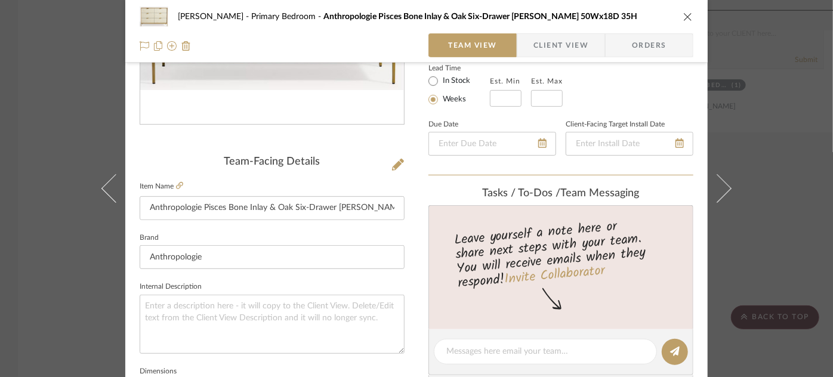
scroll to position [0, 0]
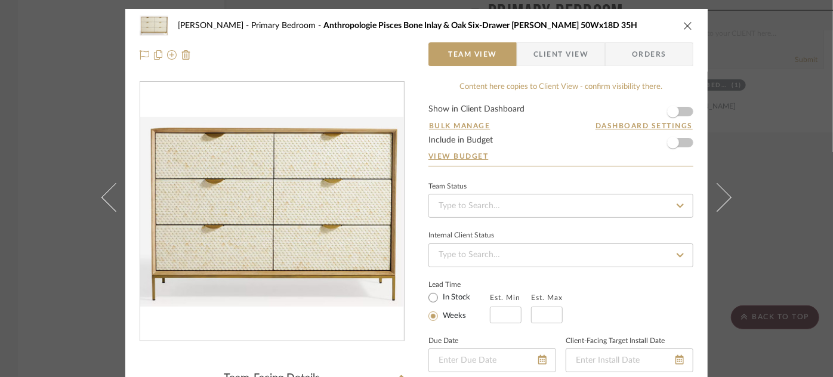
click at [803, 146] on div "Phelps Primary Bedroom Anthropologie Pisces Bone Inlay & Oak Six-Drawer Desser …" at bounding box center [416, 188] width 833 height 377
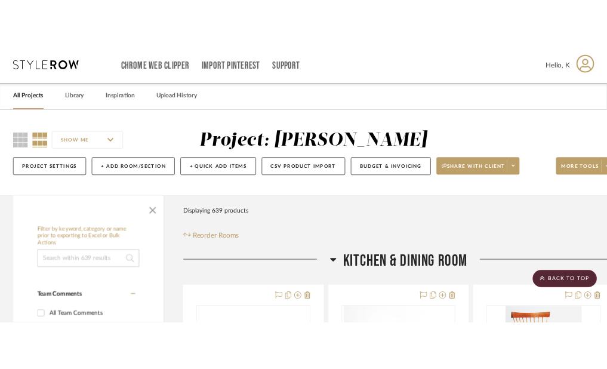
scroll to position [3581, 0]
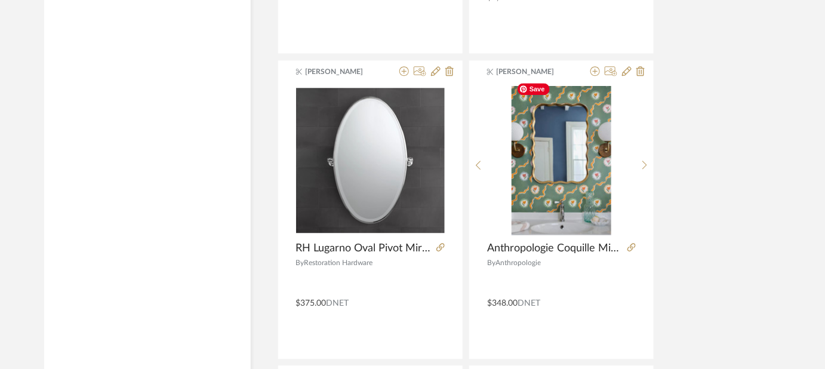
scroll to position [8517, 0]
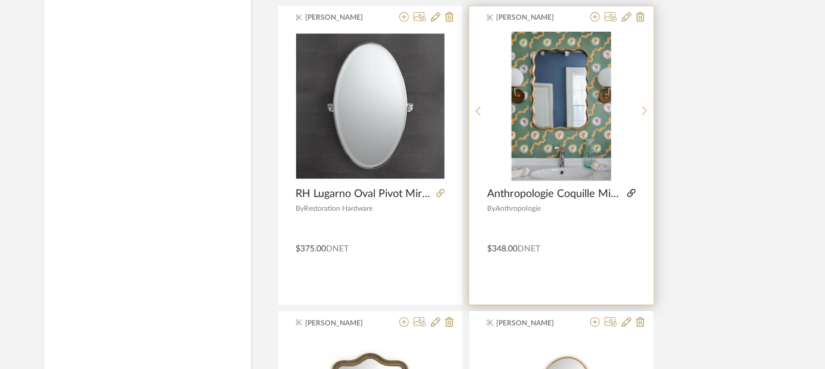
click at [606, 189] on icon at bounding box center [631, 193] width 8 height 8
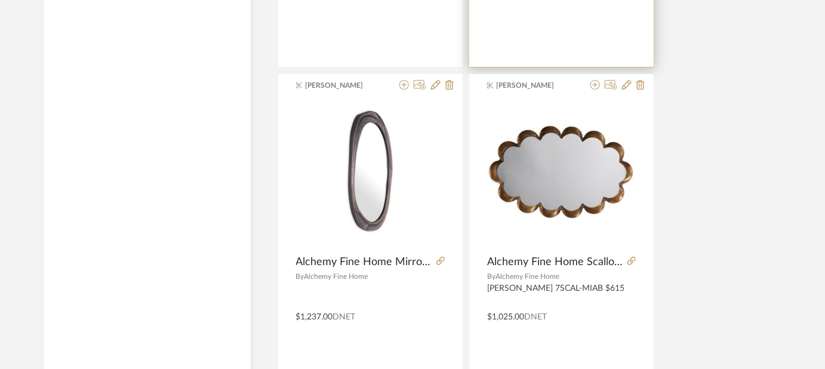
scroll to position [9114, 0]
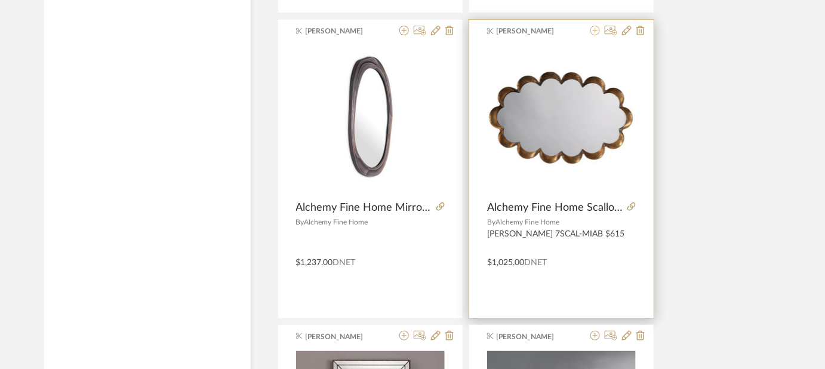
click at [594, 26] on icon at bounding box center [595, 31] width 10 height 10
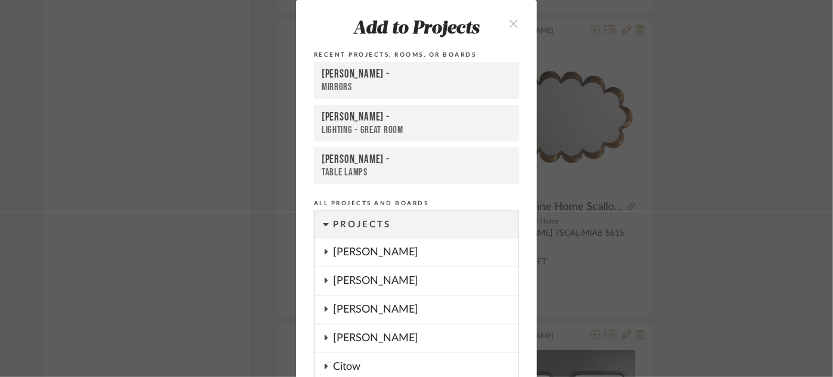
scroll to position [162, 0]
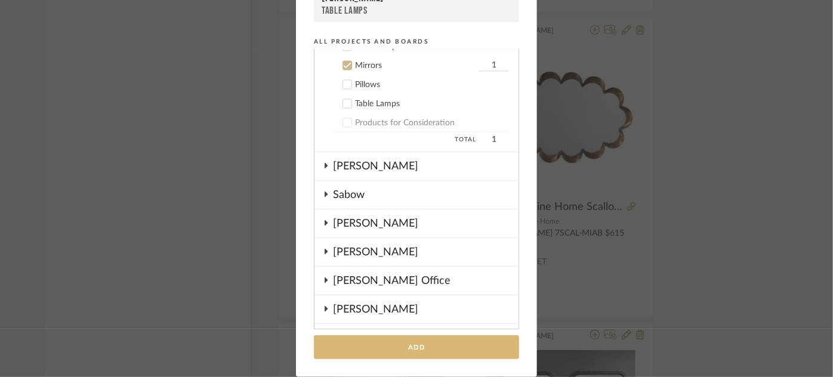
click at [431, 343] on button "Add" at bounding box center [416, 347] width 205 height 24
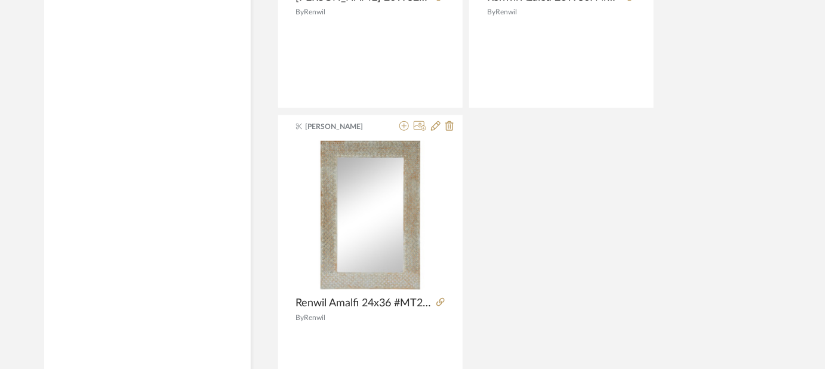
scroll to position [11010, 0]
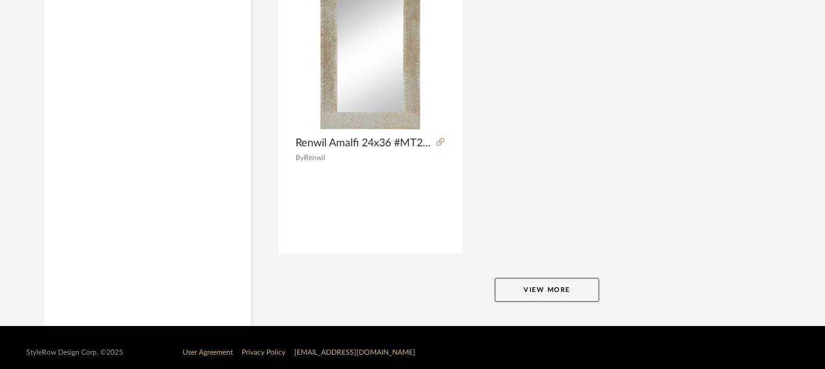
click at [514, 278] on button "View More" at bounding box center [547, 290] width 104 height 24
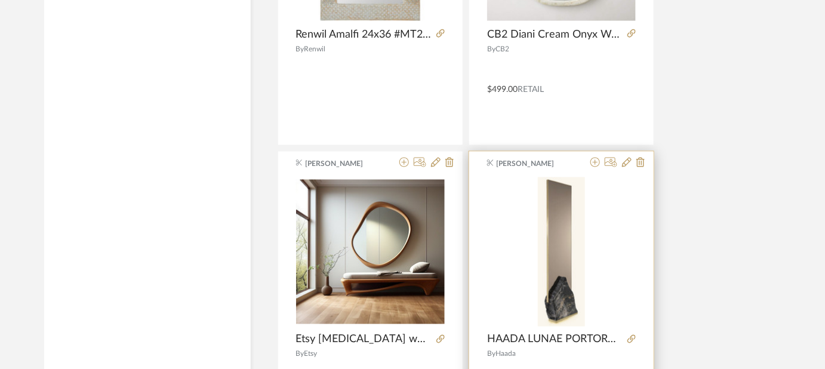
scroll to position [10901, 0]
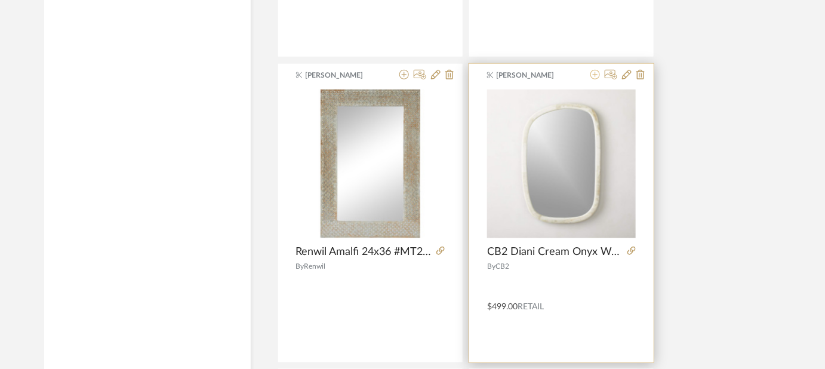
click at [593, 70] on icon at bounding box center [595, 75] width 10 height 10
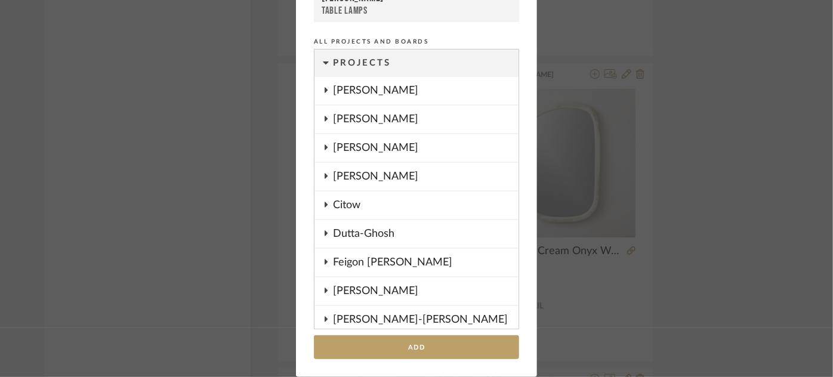
scroll to position [864, 0]
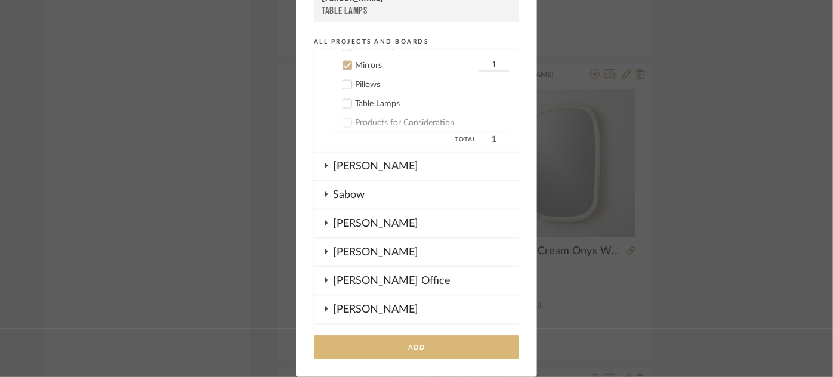
click at [399, 344] on button "Add" at bounding box center [416, 347] width 205 height 24
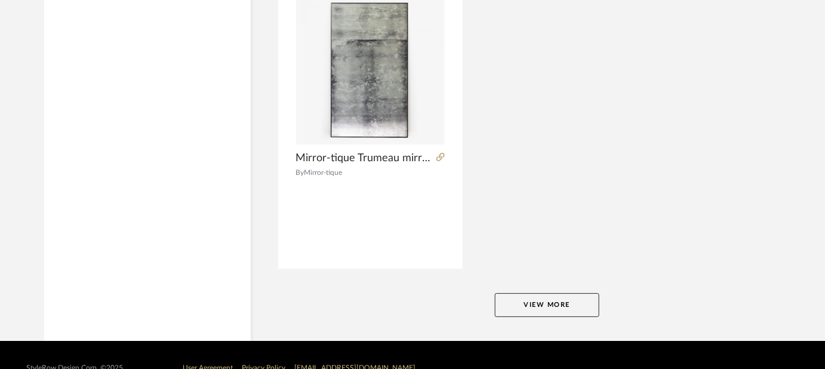
scroll to position [16498, 0]
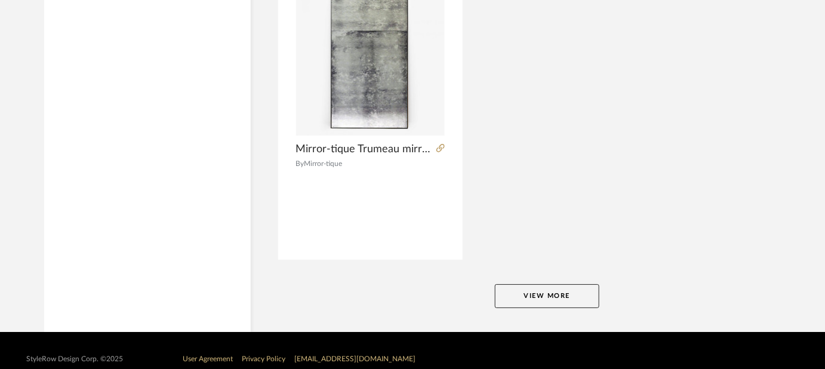
click at [535, 284] on button "View More" at bounding box center [547, 296] width 104 height 24
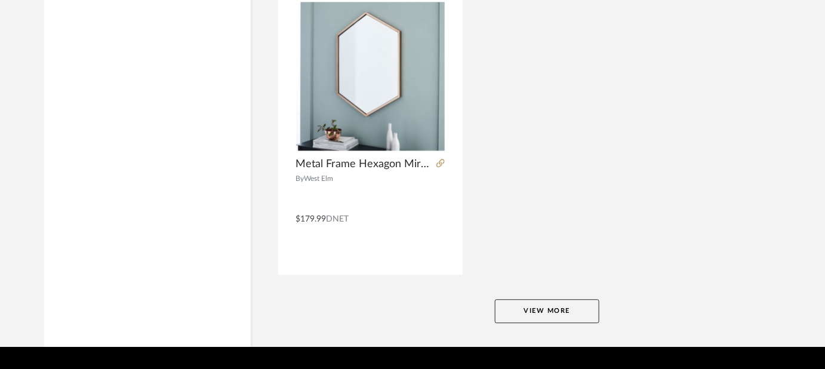
scroll to position [21987, 0]
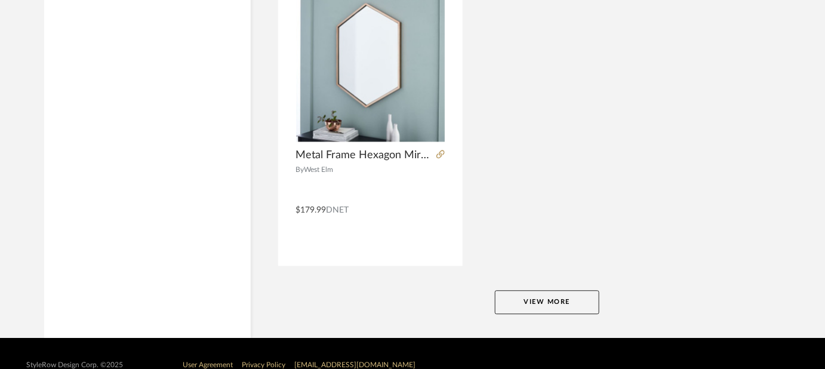
click at [566, 290] on button "View More" at bounding box center [547, 302] width 104 height 24
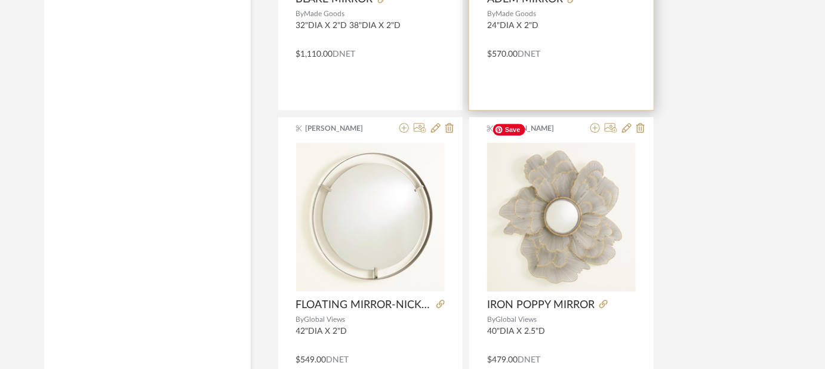
scroll to position [23723, 0]
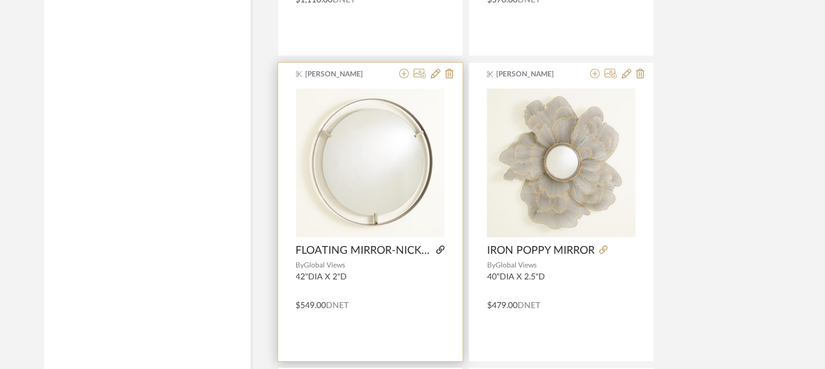
click at [440, 245] on icon at bounding box center [440, 249] width 8 height 8
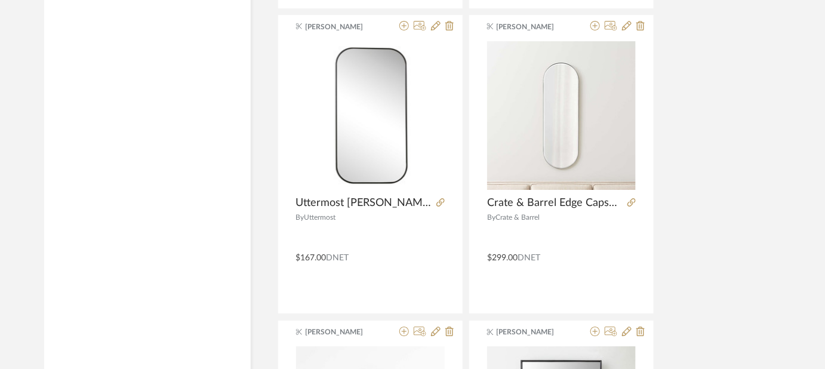
scroll to position [15081, 0]
